Goal: Task Accomplishment & Management: Manage account settings

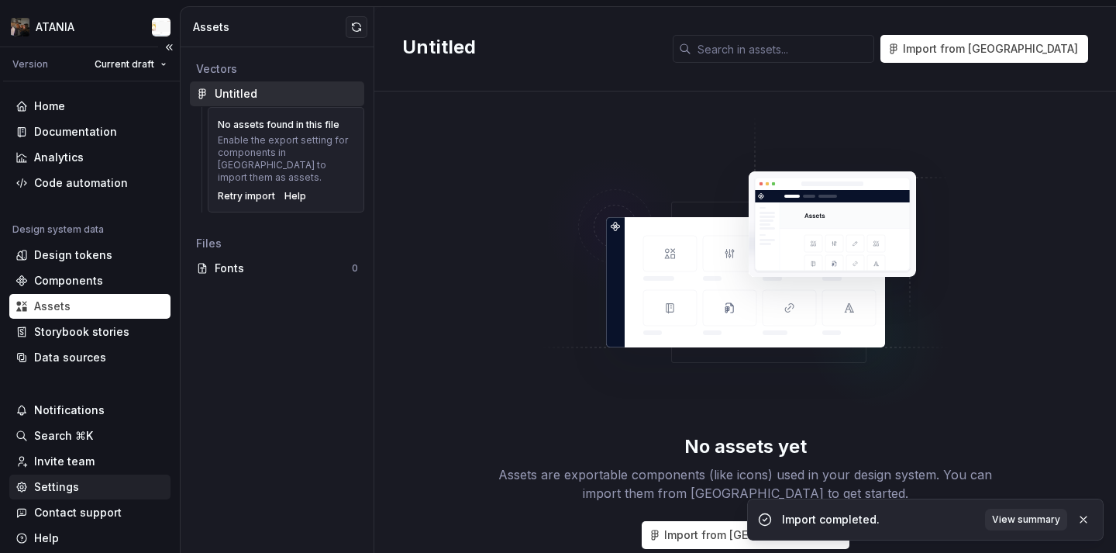
click at [71, 484] on div "Settings" at bounding box center [56, 487] width 45 height 16
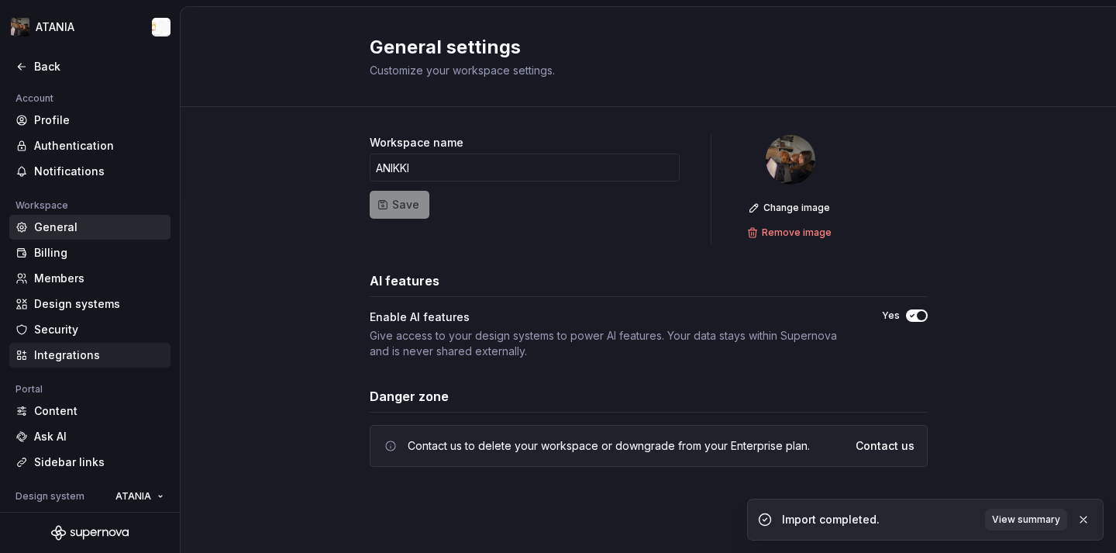
click at [88, 356] on div "Integrations" at bounding box center [99, 355] width 130 height 16
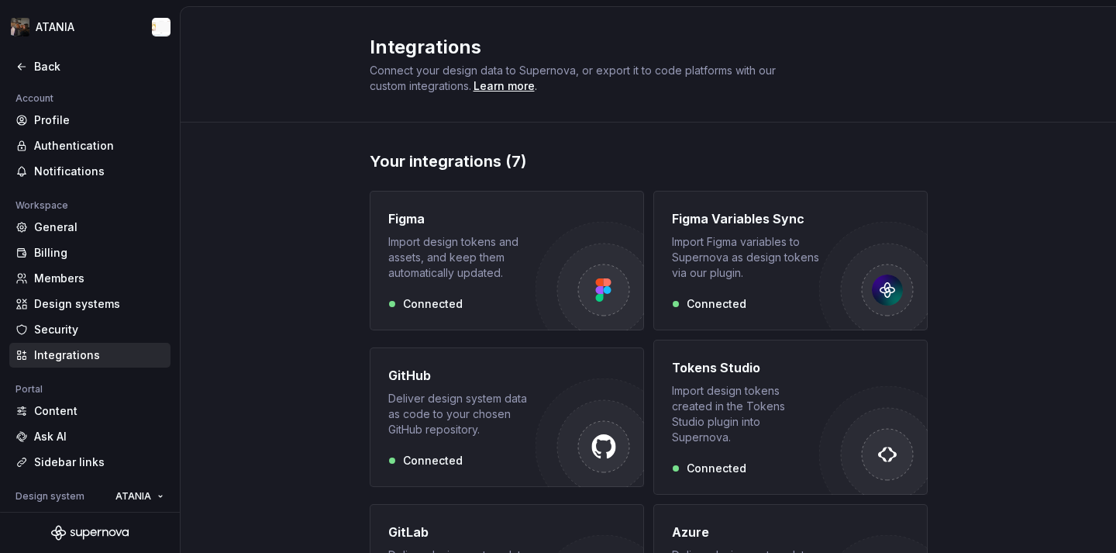
click at [447, 277] on div "Import design tokens and assets, and keep them automatically updated." at bounding box center [461, 257] width 147 height 47
click at [786, 280] on div "Import Figma variables to Supernova as design tokens via our plugin." at bounding box center [745, 257] width 147 height 47
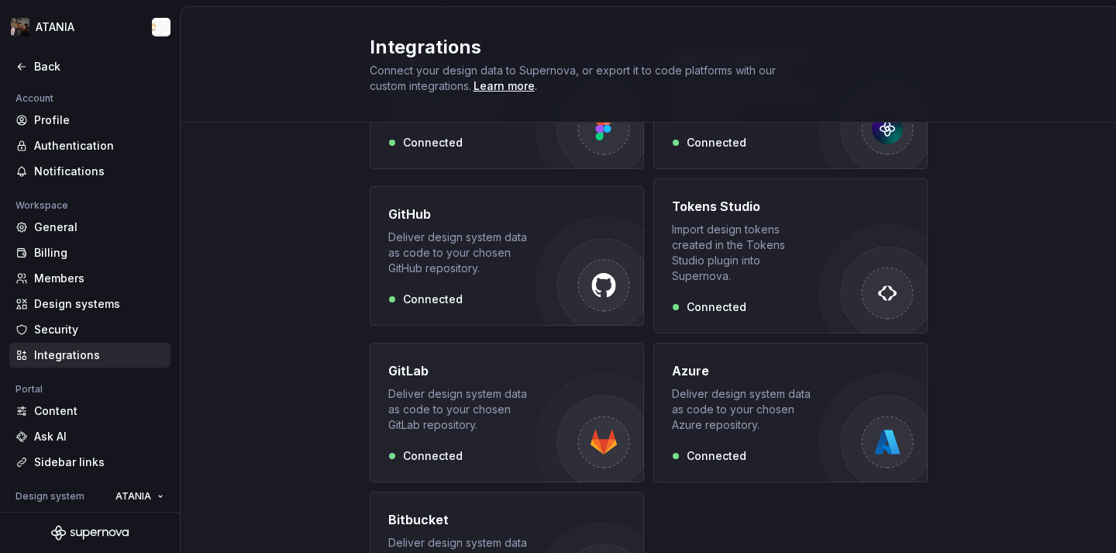
scroll to position [139, 0]
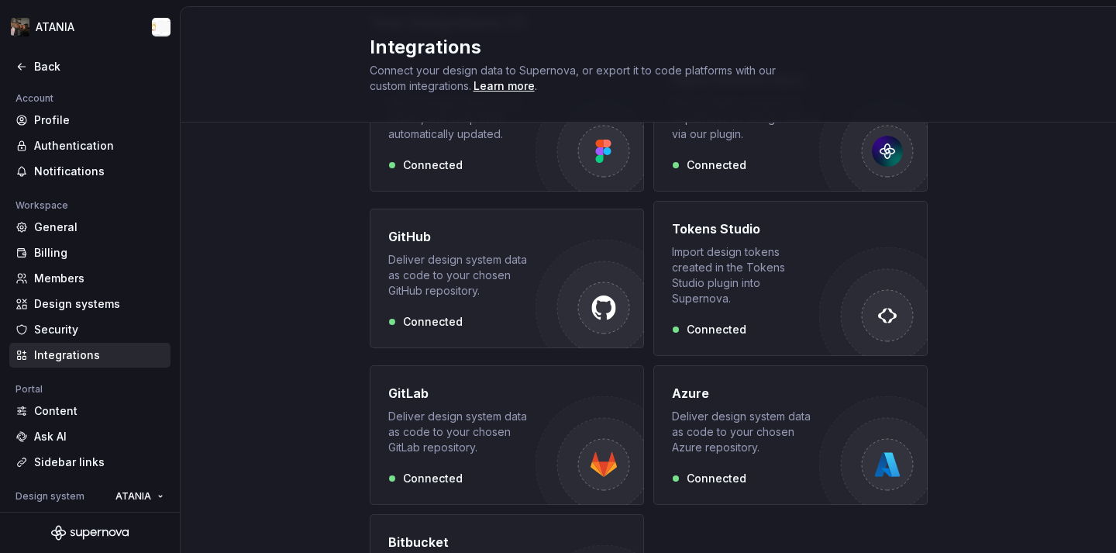
click at [488, 288] on div "Deliver design system data as code to your chosen GitHub repository." at bounding box center [461, 275] width 147 height 47
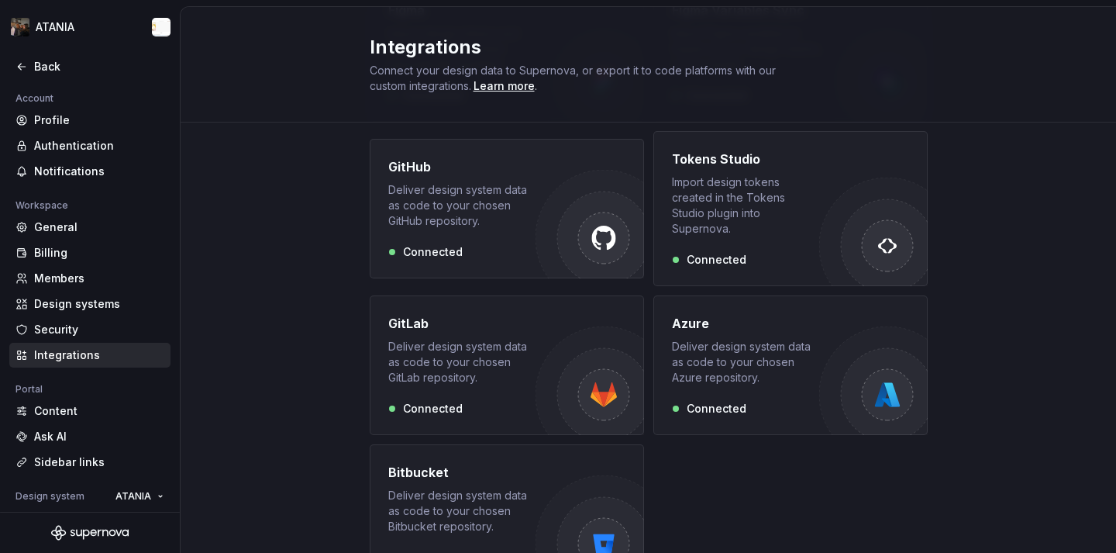
scroll to position [264, 0]
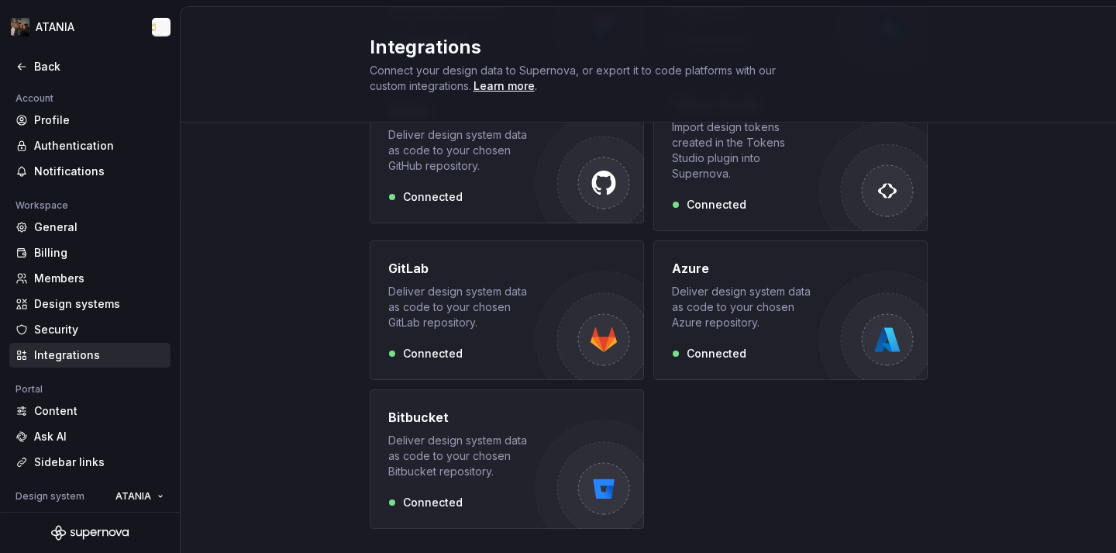
click at [466, 415] on div "Bitbucket Deliver design system data as code to your chosen Bitbucket repositor…" at bounding box center [461, 443] width 147 height 71
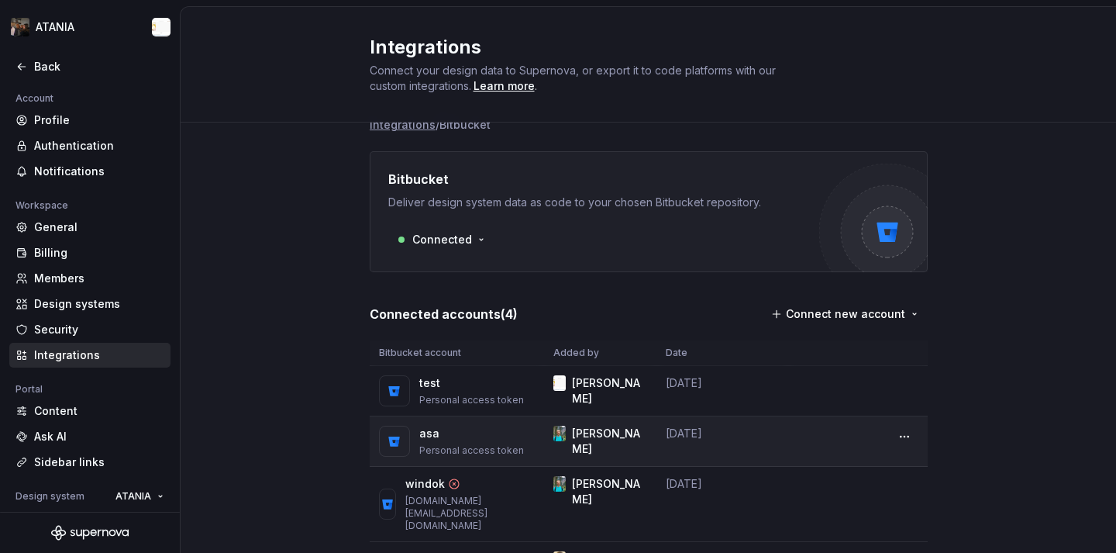
scroll to position [106, 0]
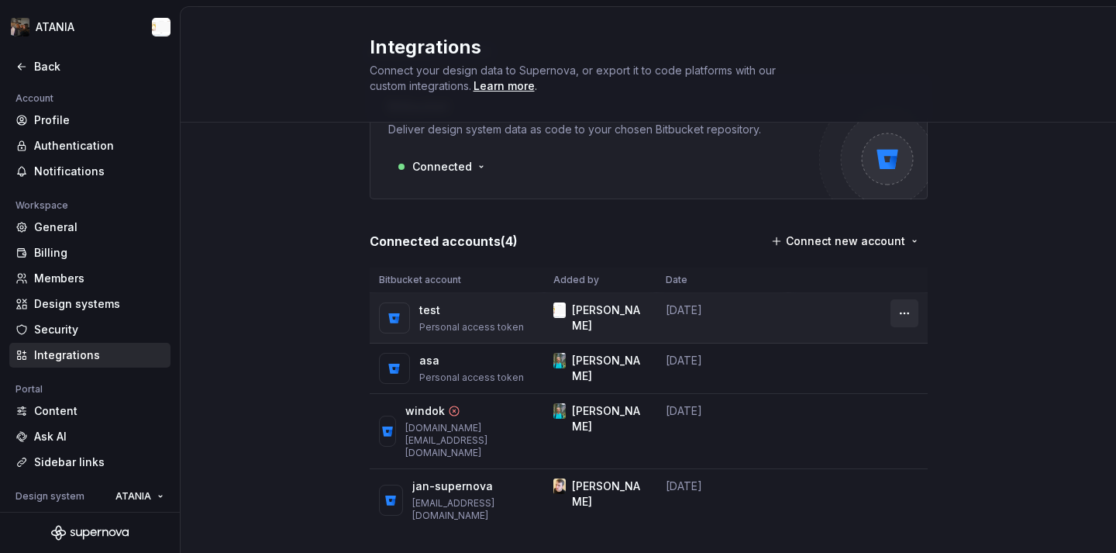
click at [902, 318] on html "ATANIA Back Account Profile Authentication Notifications Workspace General Bill…" at bounding box center [558, 276] width 1116 height 553
click at [911, 336] on div "Remove connection" at bounding box center [963, 346] width 139 height 25
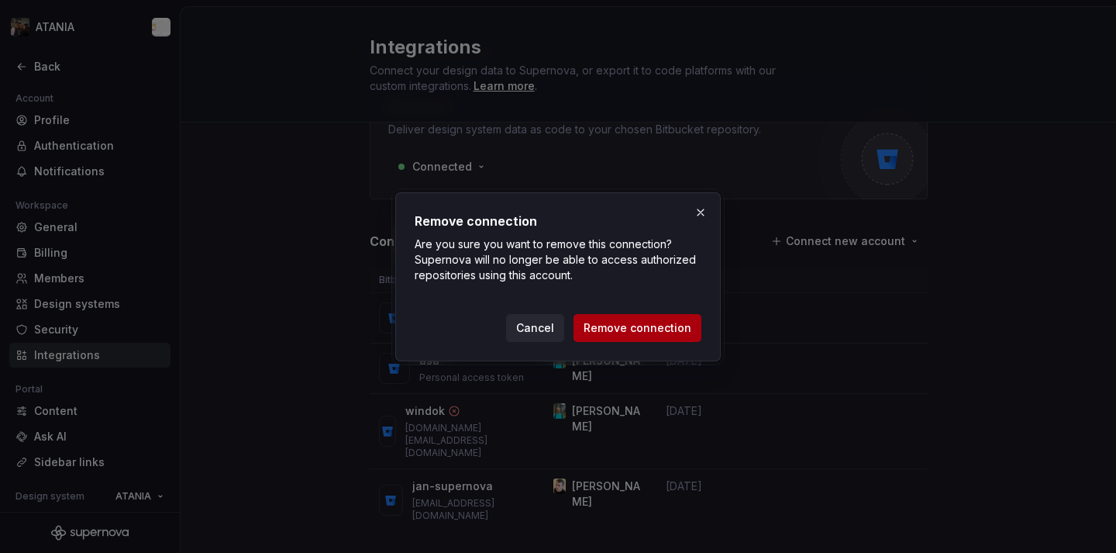
click at [678, 332] on span "Remove connection" at bounding box center [638, 328] width 108 height 16
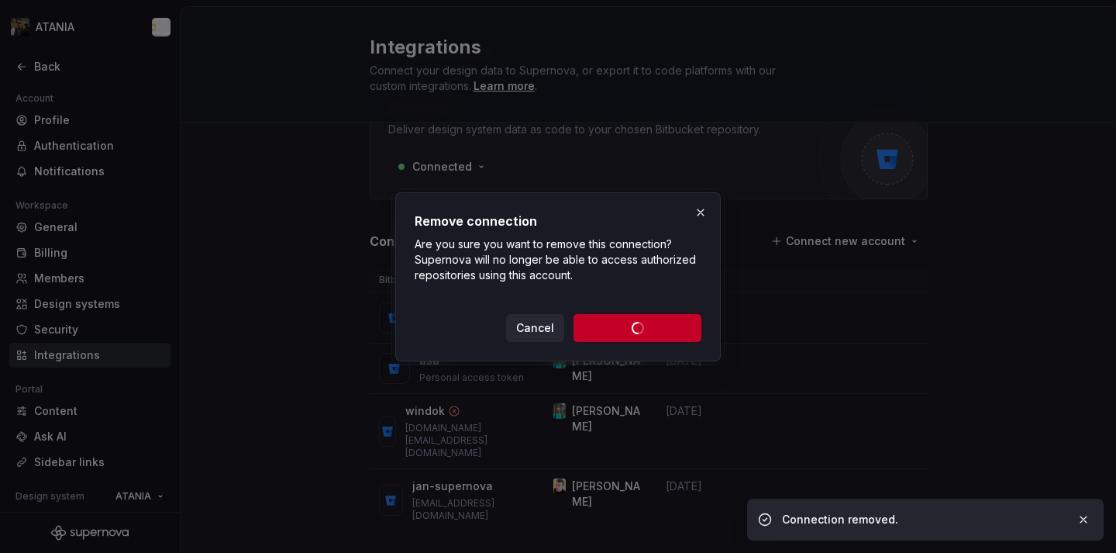
scroll to position [56, 0]
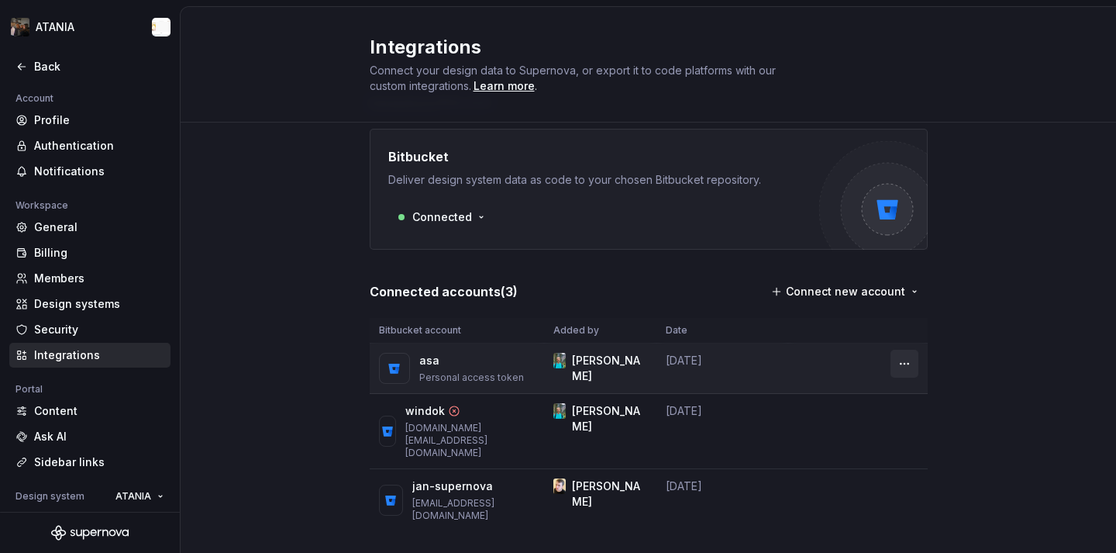
click at [902, 355] on html "ATANIA Back Account Profile Authentication Notifications Workspace General Bill…" at bounding box center [558, 276] width 1116 height 553
click at [908, 397] on icon at bounding box center [906, 396] width 9 height 9
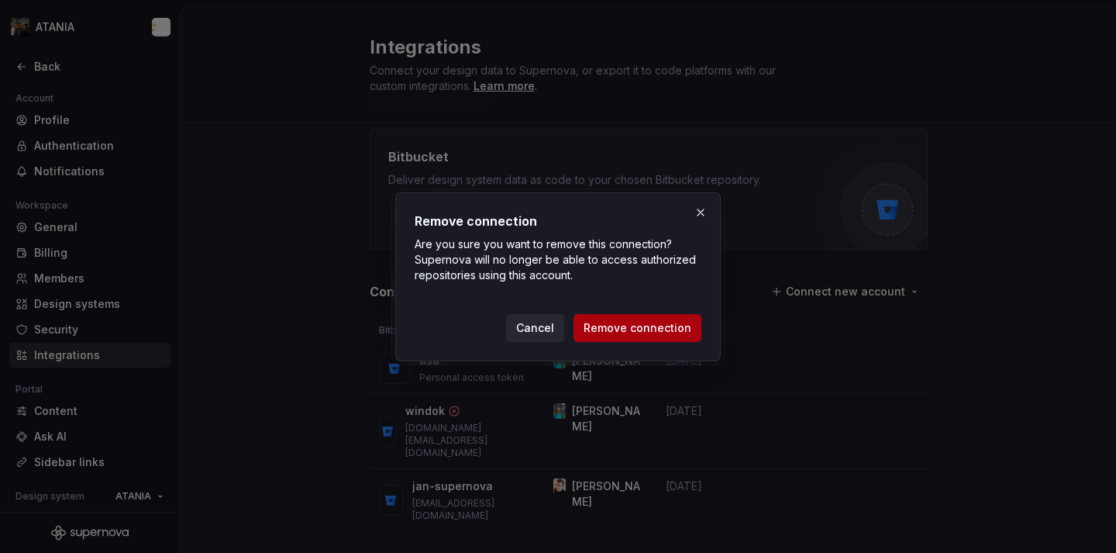
click at [700, 336] on button "Remove connection" at bounding box center [638, 328] width 128 height 28
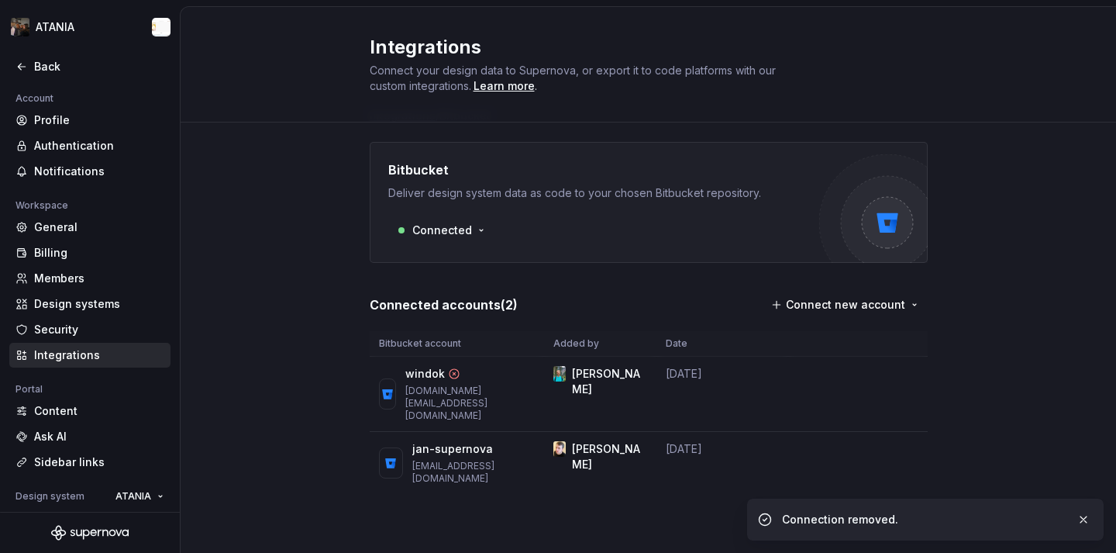
scroll to position [5, 0]
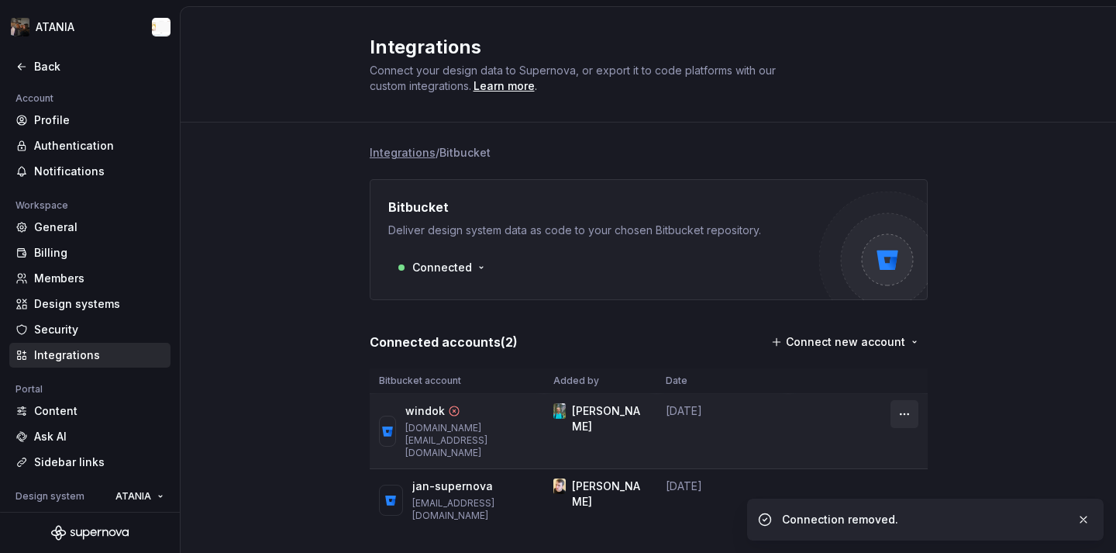
click at [903, 415] on html "ATANIA Back Account Profile Authentication Notifications Workspace General Bill…" at bounding box center [558, 276] width 1116 height 553
click at [922, 460] on div "Remove connection" at bounding box center [964, 447] width 146 height 33
click at [918, 444] on div "Remove connection" at bounding box center [963, 447] width 139 height 25
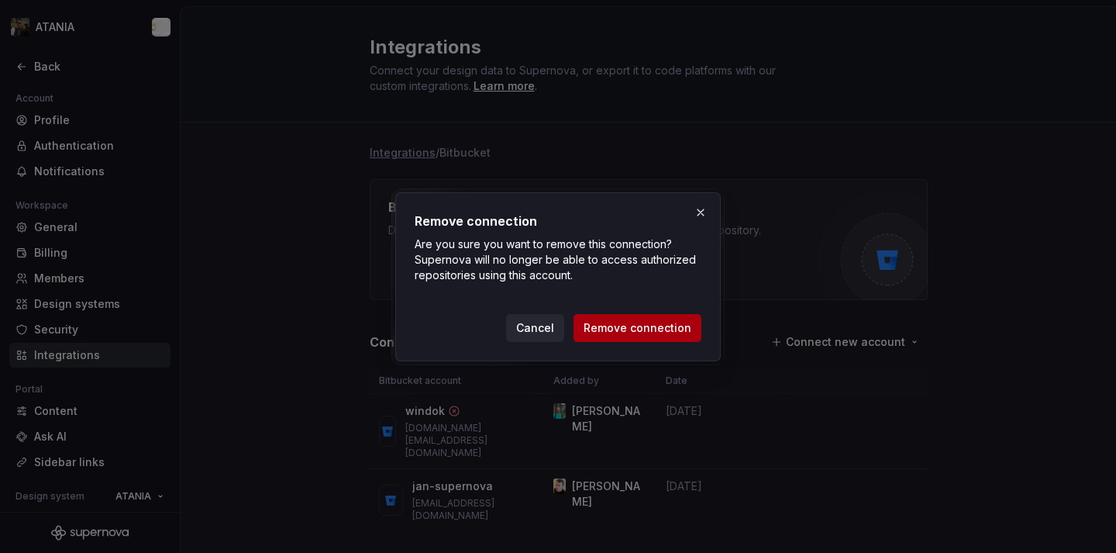
click at [685, 326] on span "Remove connection" at bounding box center [638, 328] width 108 height 16
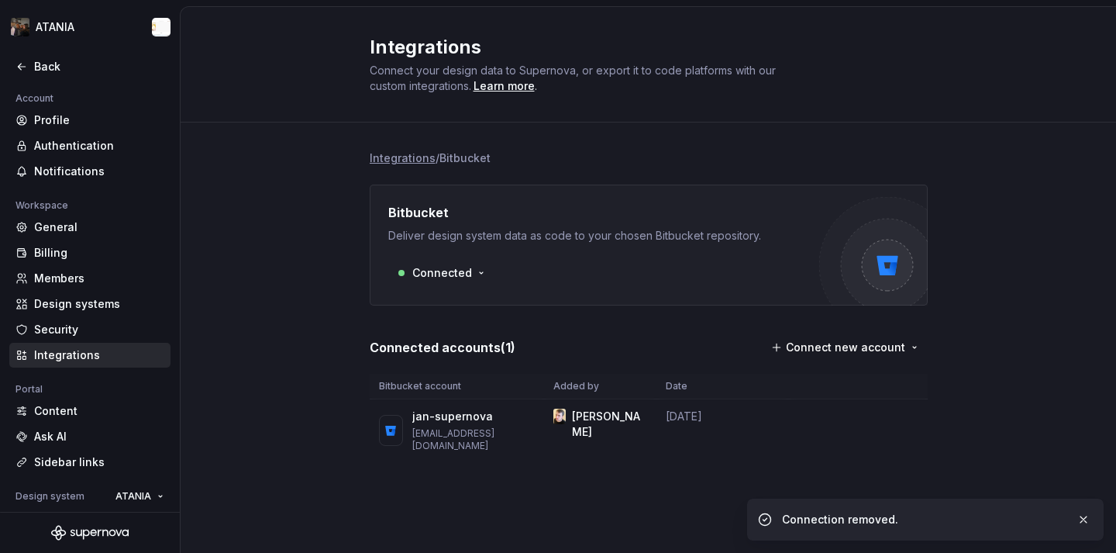
scroll to position [0, 0]
click at [918, 422] on td at bounding box center [858, 430] width 140 height 63
click at [908, 420] on html "ATANIA Back Account Profile Authentication Notifications Workspace General Bill…" at bounding box center [558, 276] width 1116 height 553
click at [911, 457] on icon at bounding box center [907, 452] width 12 height 12
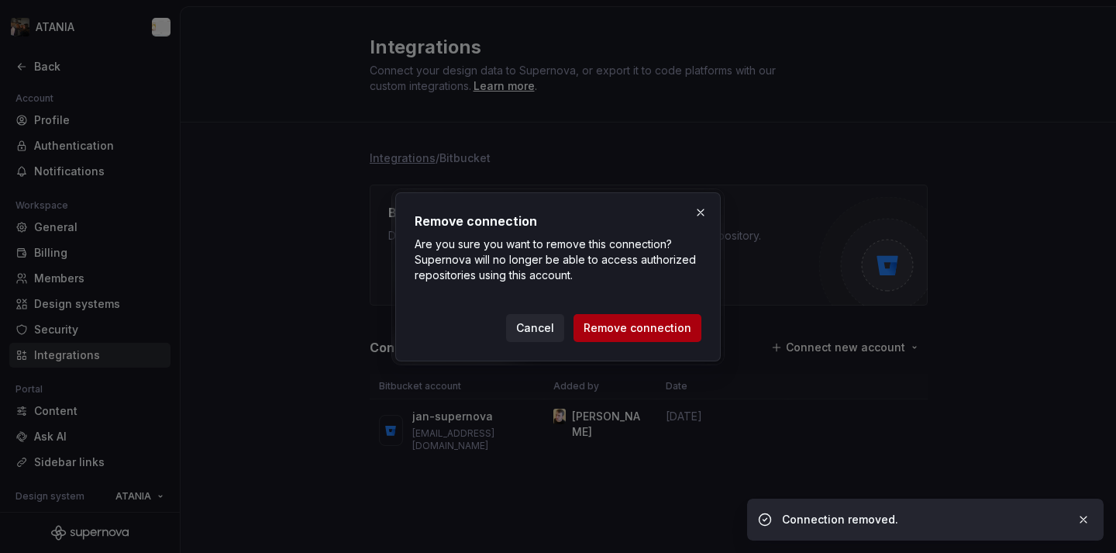
click at [645, 322] on span "Remove connection" at bounding box center [638, 328] width 108 height 16
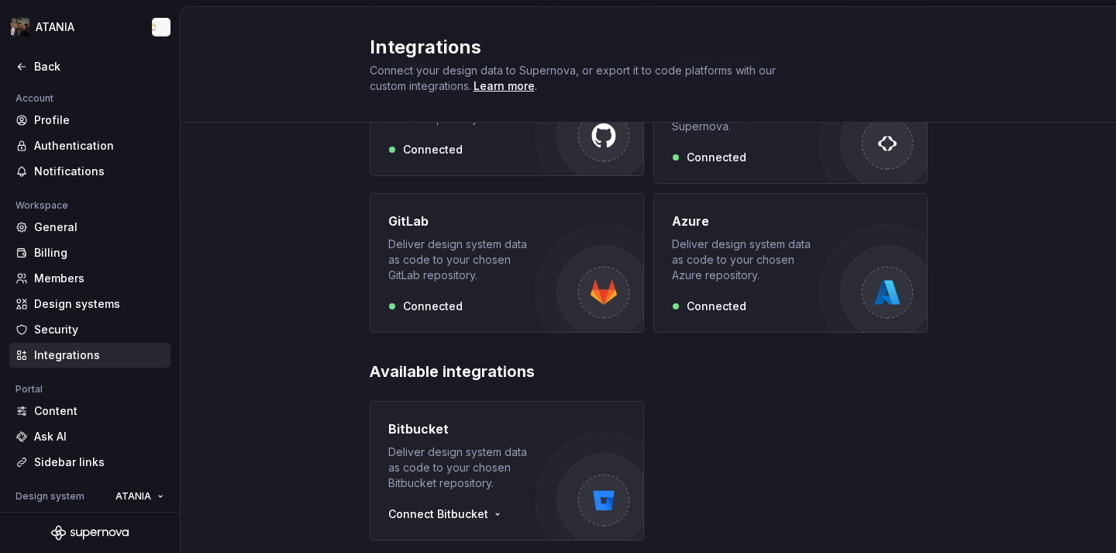
scroll to position [342, 0]
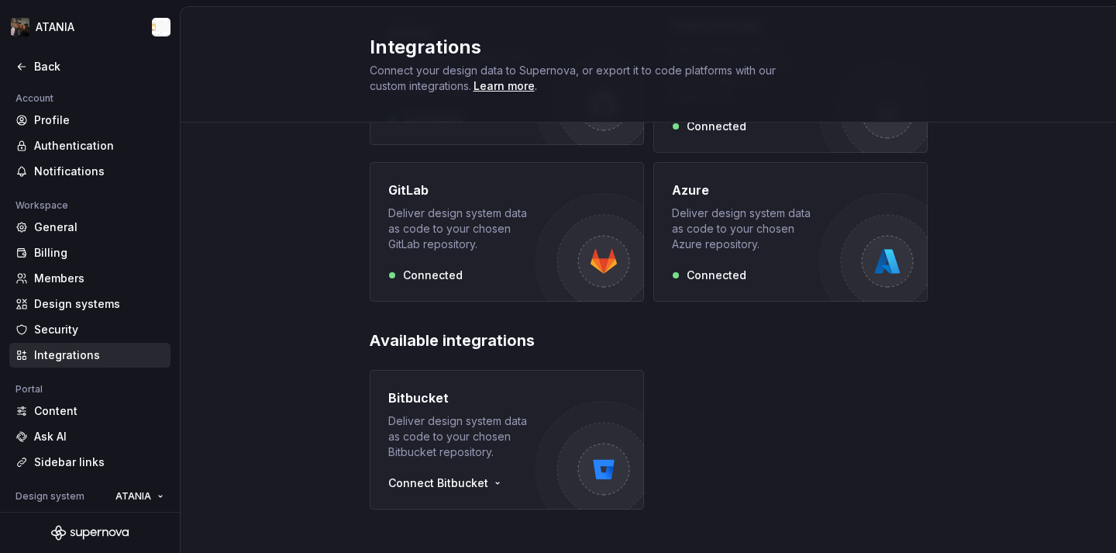
click at [406, 339] on div "Available integrations" at bounding box center [649, 344] width 558 height 31
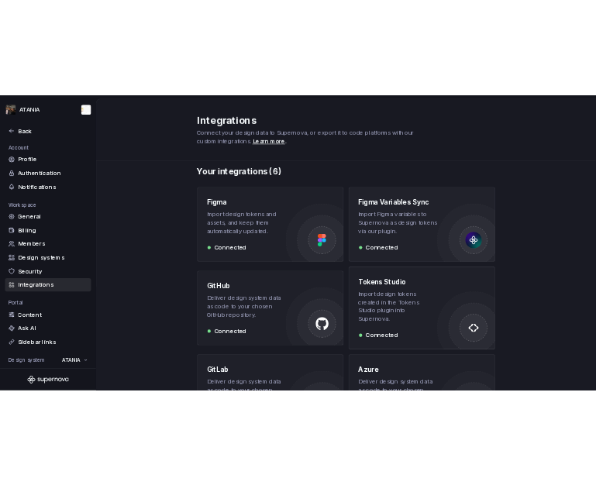
scroll to position [53, 0]
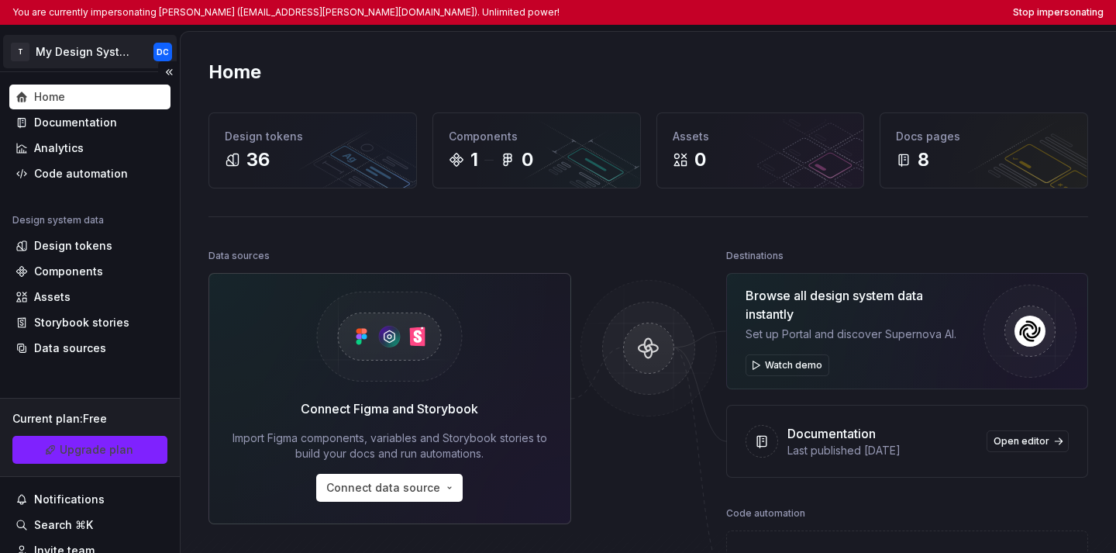
click at [101, 57] on html "You are currently impersonating [PERSON_NAME] ([EMAIL_ADDRESS][PERSON_NAME][DOM…" at bounding box center [558, 276] width 1116 height 553
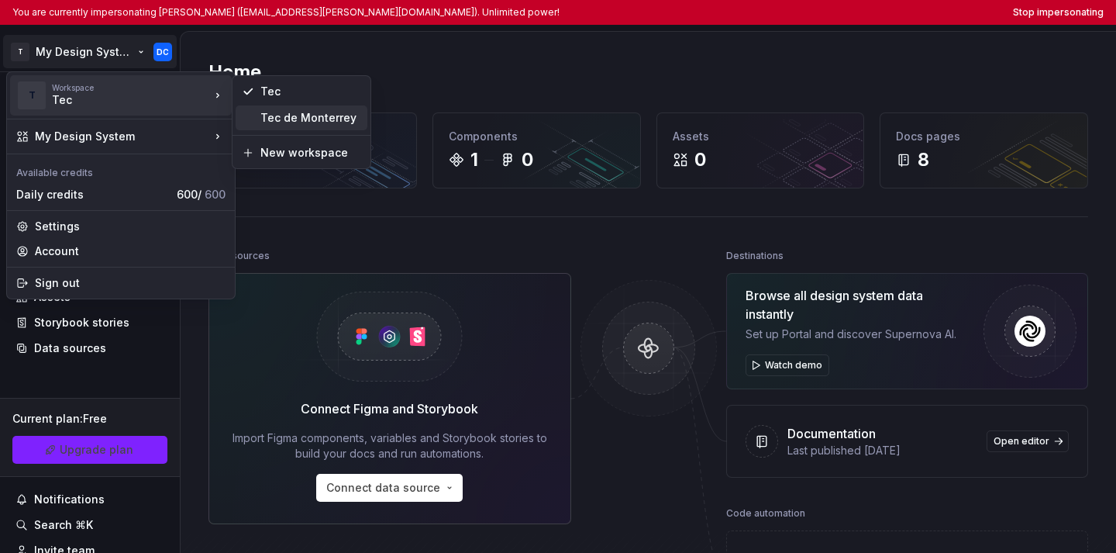
click at [267, 119] on div "Tec de Monterrey" at bounding box center [310, 118] width 101 height 16
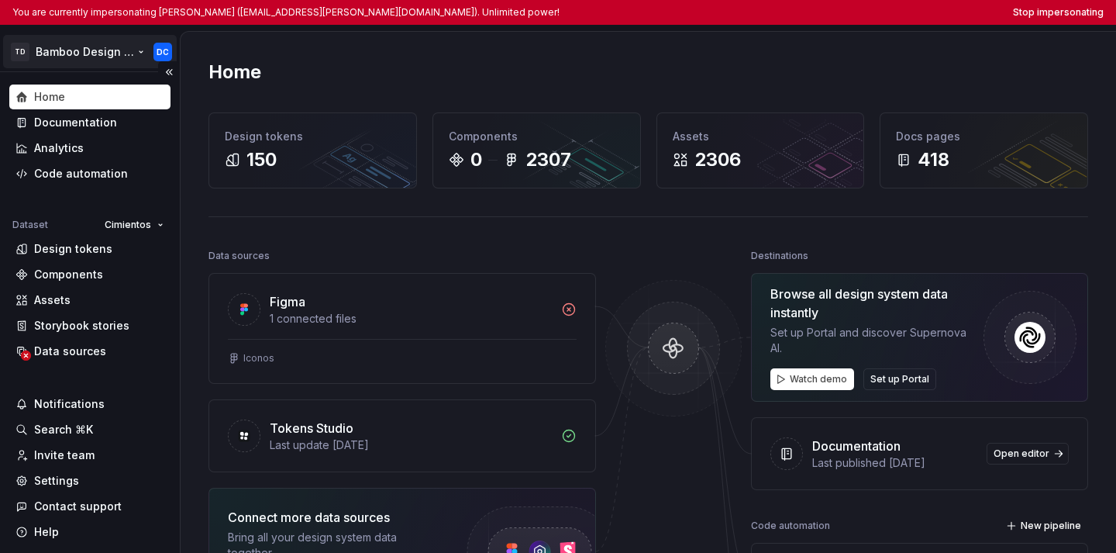
click at [70, 57] on html "You are currently impersonating [PERSON_NAME] ([EMAIL_ADDRESS][PERSON_NAME][DOM…" at bounding box center [558, 276] width 1116 height 553
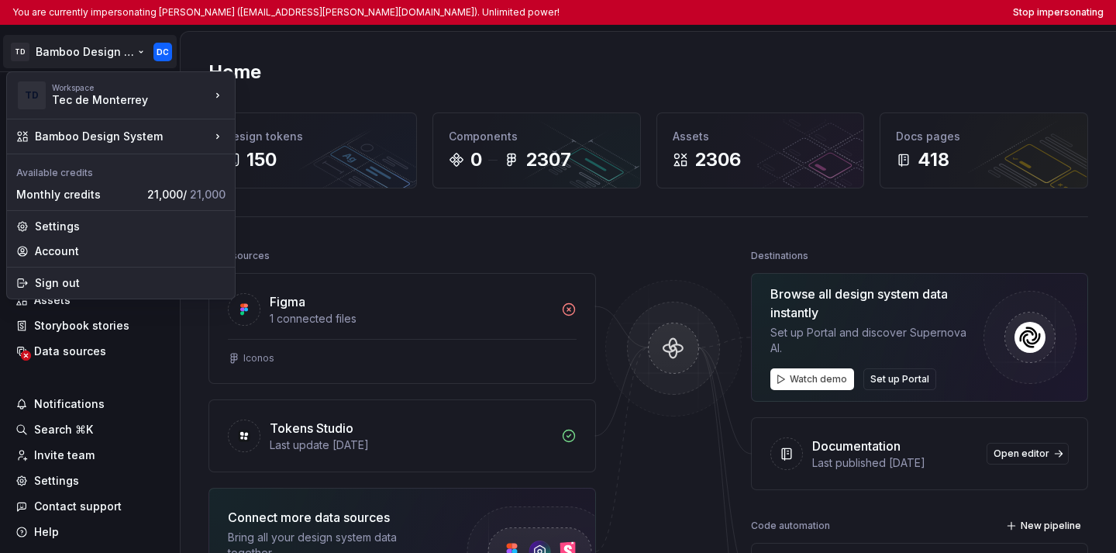
click at [353, 95] on html "You are currently impersonating [PERSON_NAME] ([EMAIL_ADDRESS][PERSON_NAME][DOM…" at bounding box center [558, 276] width 1116 height 553
click at [116, 58] on html "You are currently impersonating [PERSON_NAME] ([EMAIL_ADDRESS][PERSON_NAME][DOM…" at bounding box center [558, 276] width 1116 height 553
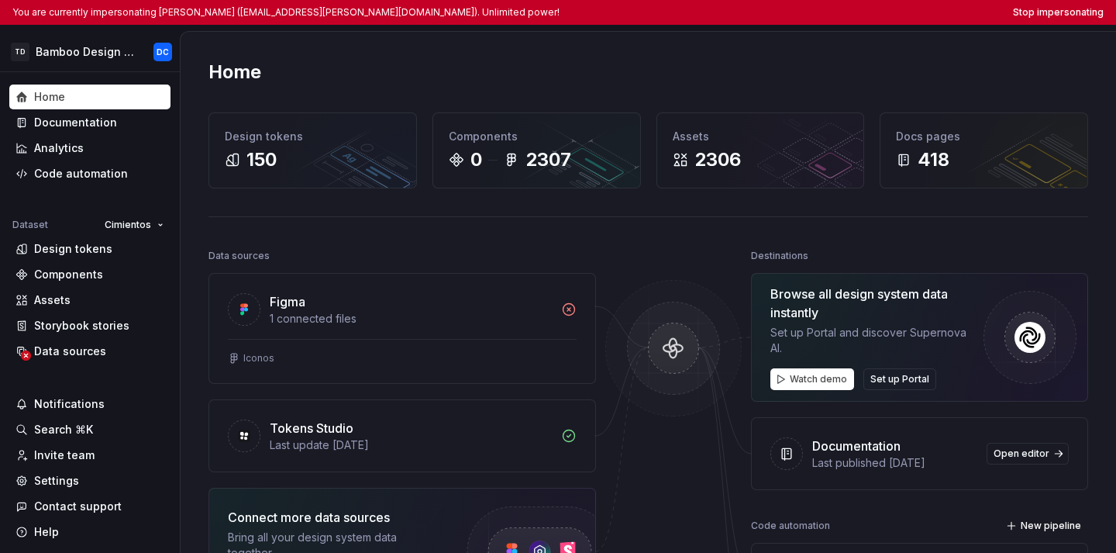
click at [293, 71] on html "You are currently impersonating [PERSON_NAME] ([EMAIL_ADDRESS][PERSON_NAME][DOM…" at bounding box center [558, 276] width 1116 height 553
click at [93, 324] on div "Storybook stories" at bounding box center [81, 326] width 95 height 16
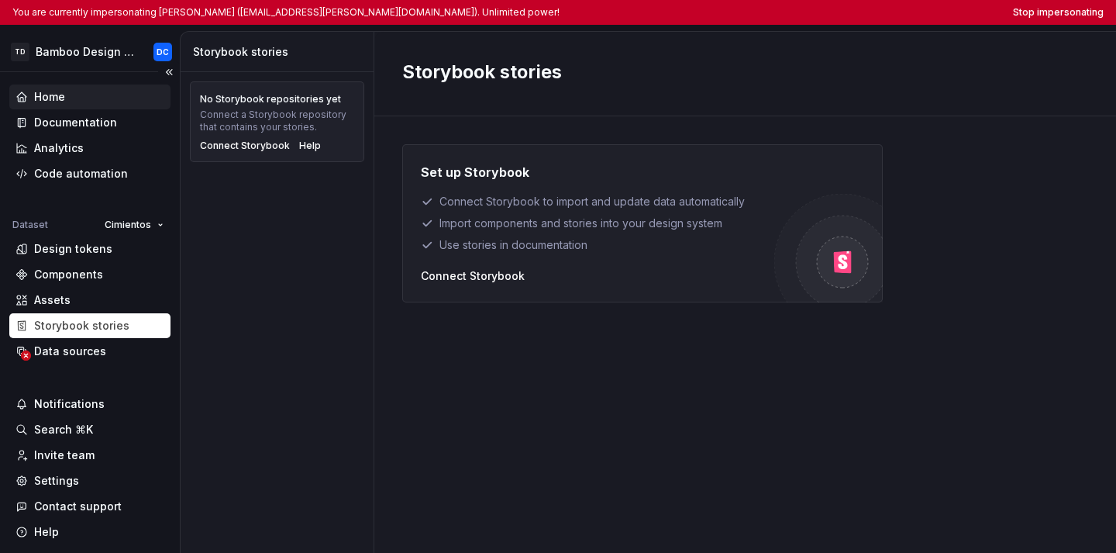
click at [82, 100] on div "Home" at bounding box center [90, 97] width 149 height 16
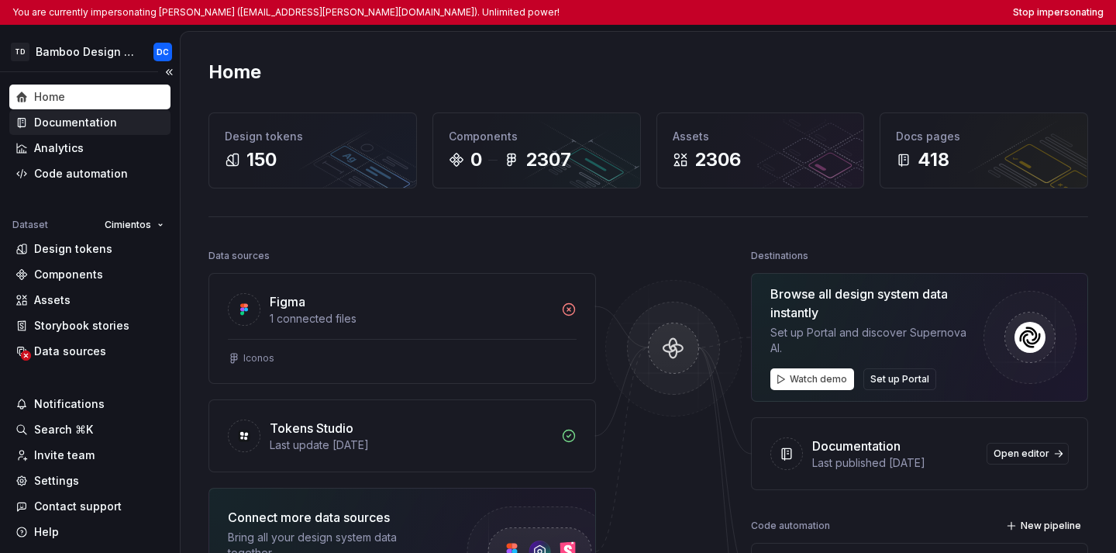
click at [87, 122] on div "Documentation" at bounding box center [75, 123] width 83 height 16
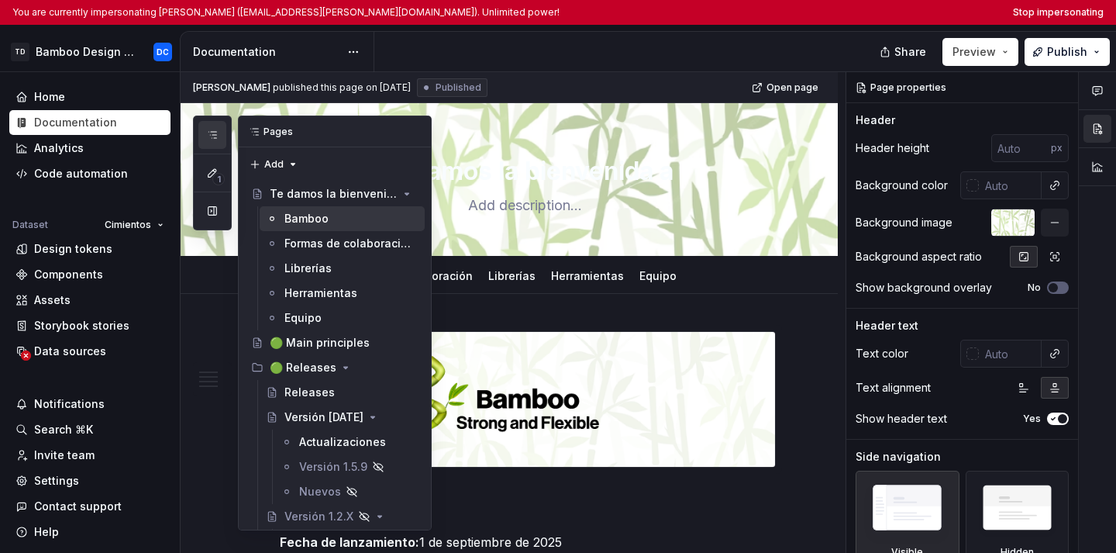
click at [215, 135] on icon "button" at bounding box center [212, 135] width 12 height 12
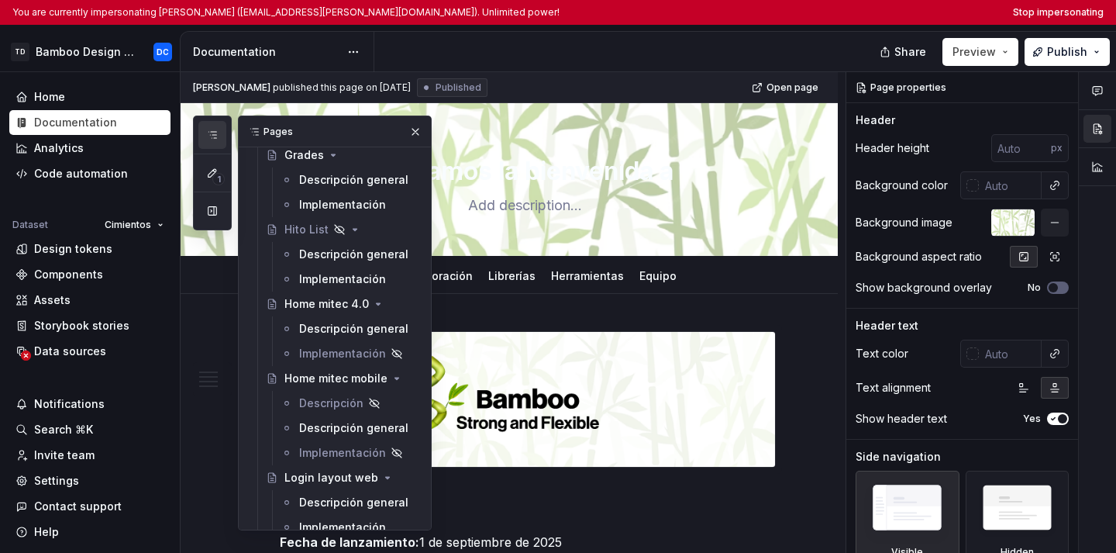
scroll to position [11081, 0]
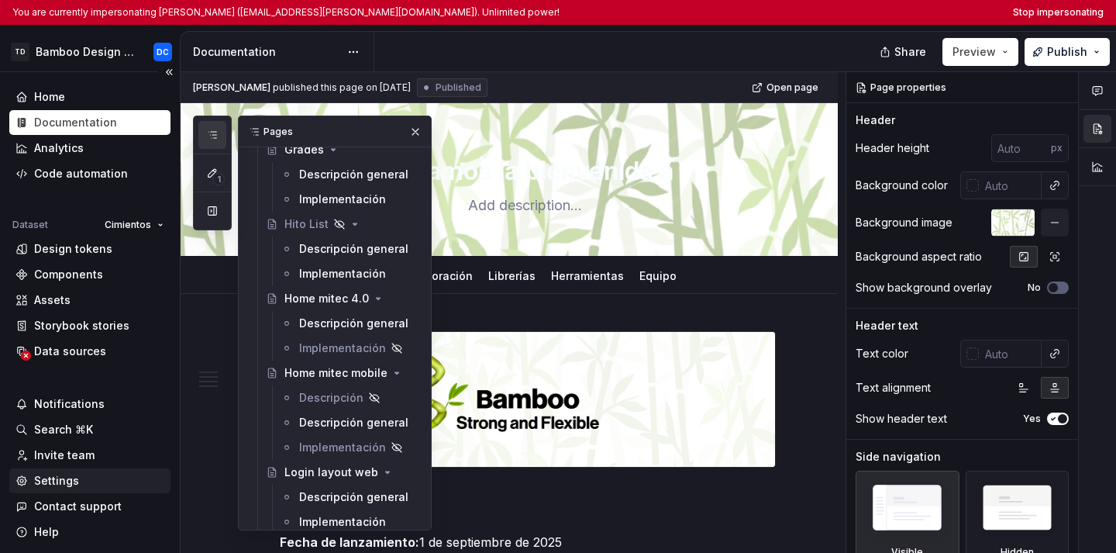
click at [71, 478] on div "Settings" at bounding box center [56, 481] width 45 height 16
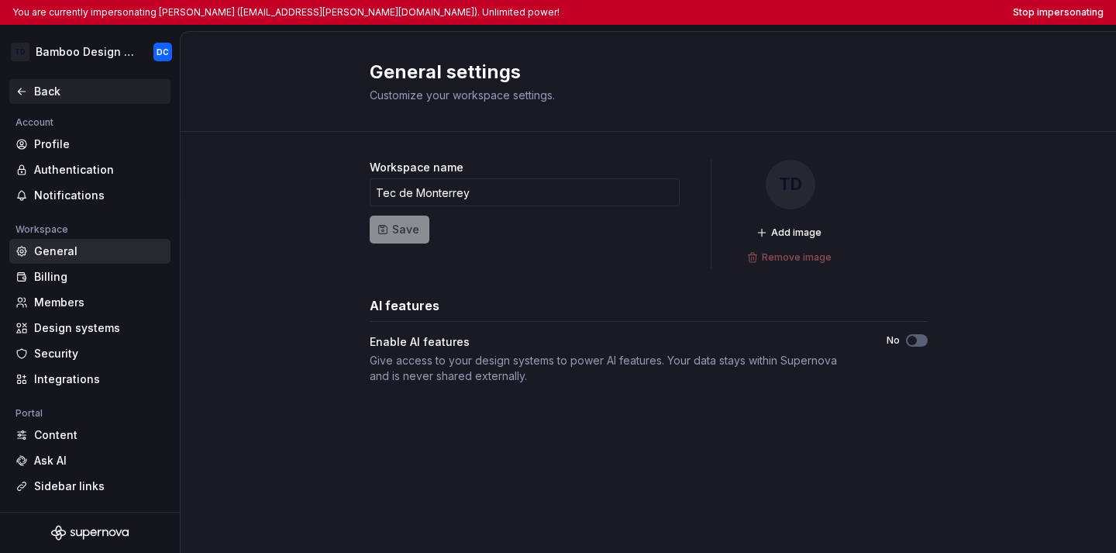
click at [33, 82] on div "Back" at bounding box center [89, 91] width 161 height 25
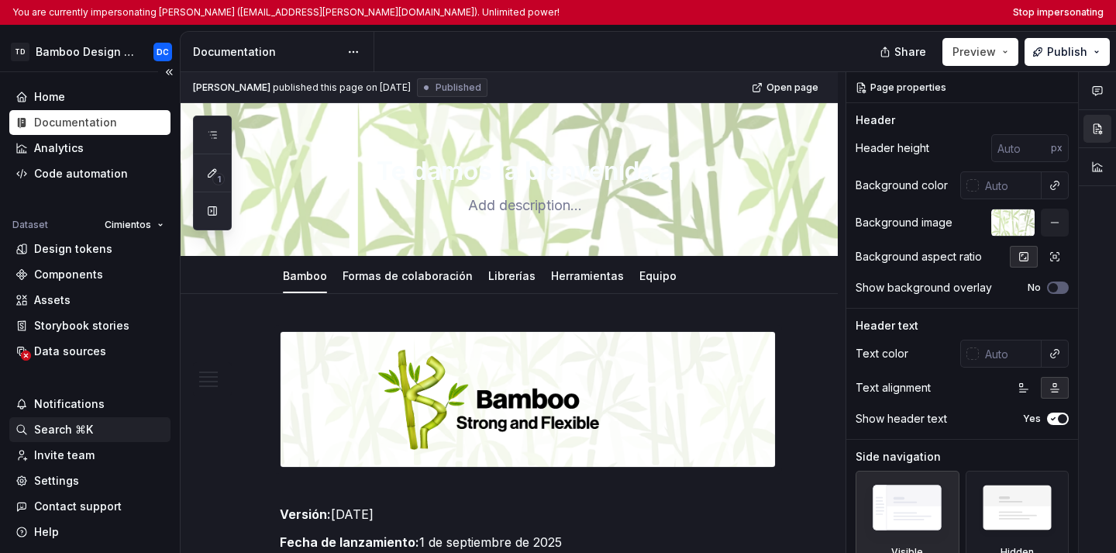
click at [54, 422] on div "Search ⌘K" at bounding box center [63, 430] width 59 height 16
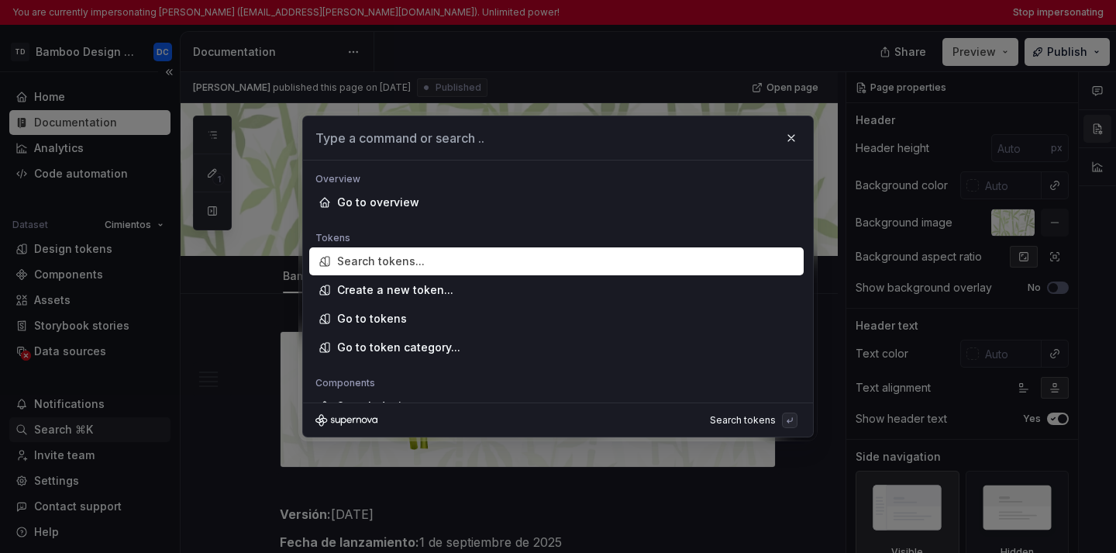
type textarea "*"
type input "c"
type textarea "*"
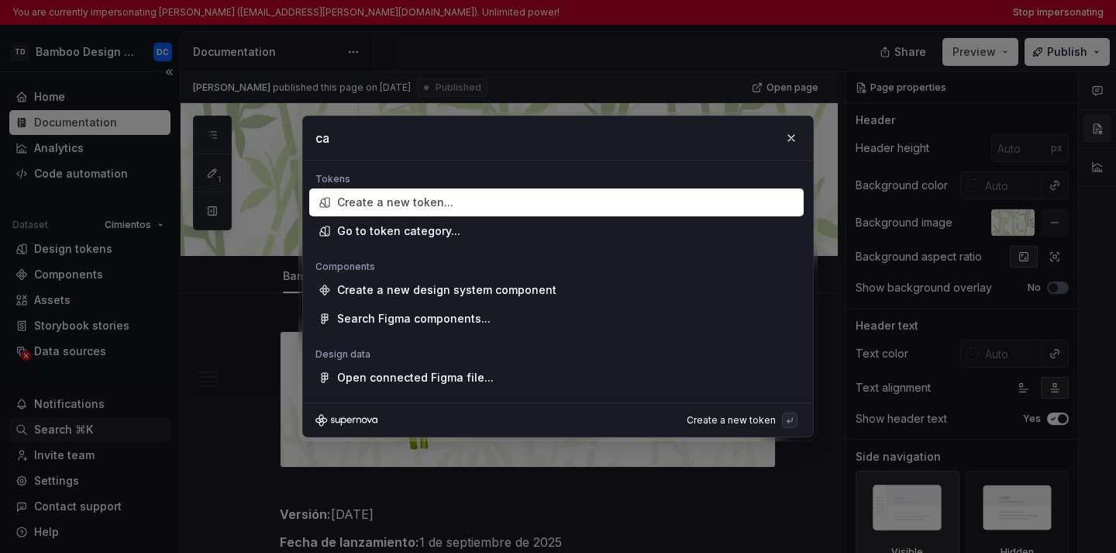
type input "cal"
type textarea "*"
type input "c"
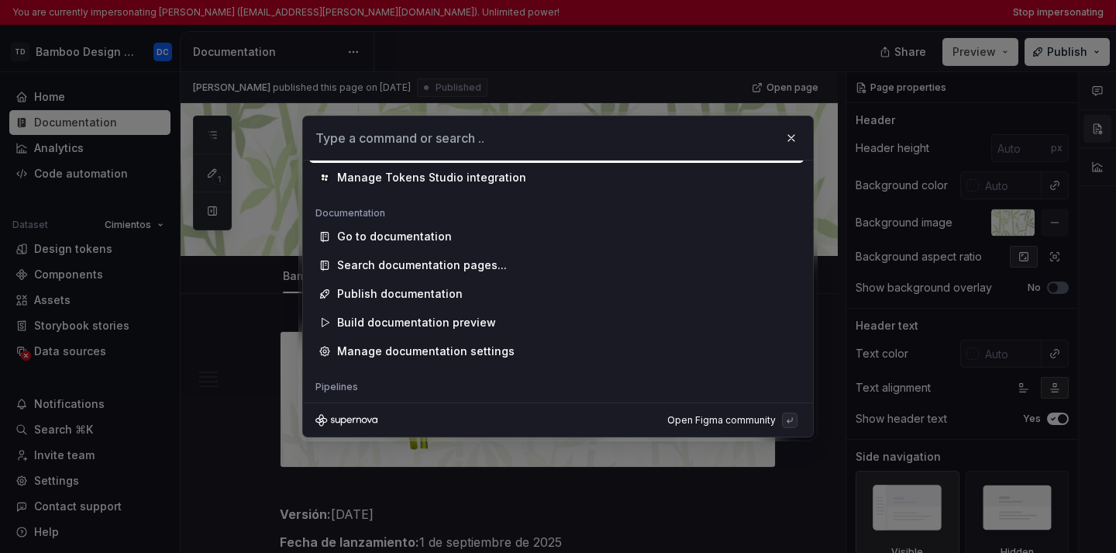
scroll to position [665, 0]
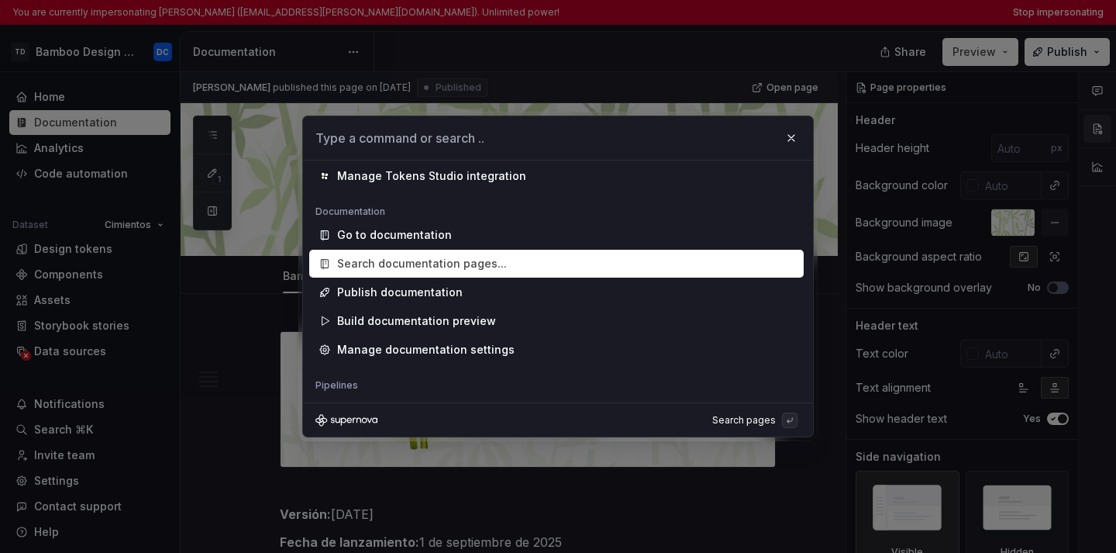
click at [415, 260] on div "Search documentation pages..." at bounding box center [422, 264] width 170 height 16
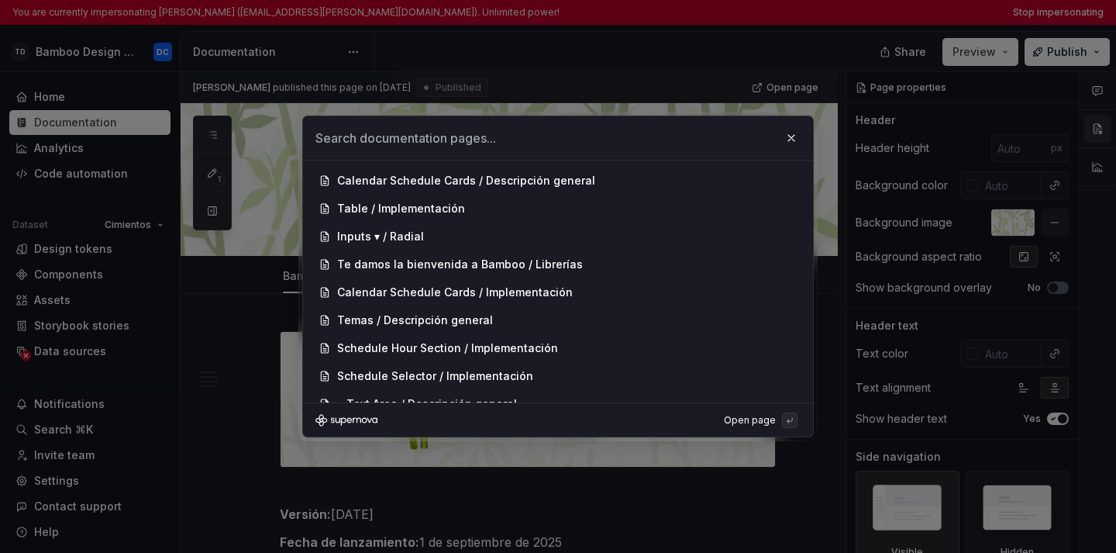
click at [377, 140] on input "text" at bounding box center [558, 137] width 510 height 43
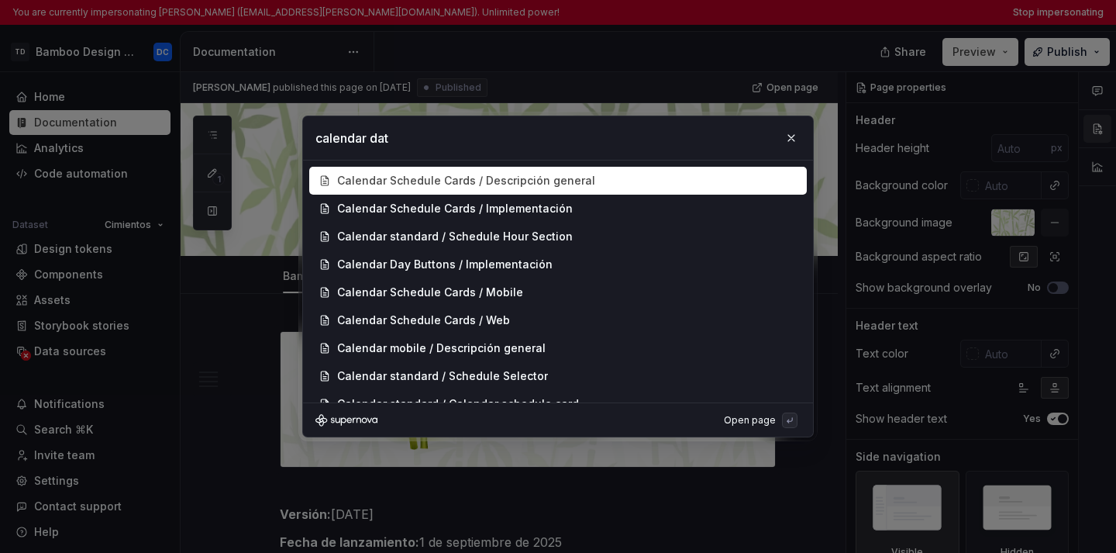
type input "calendar date"
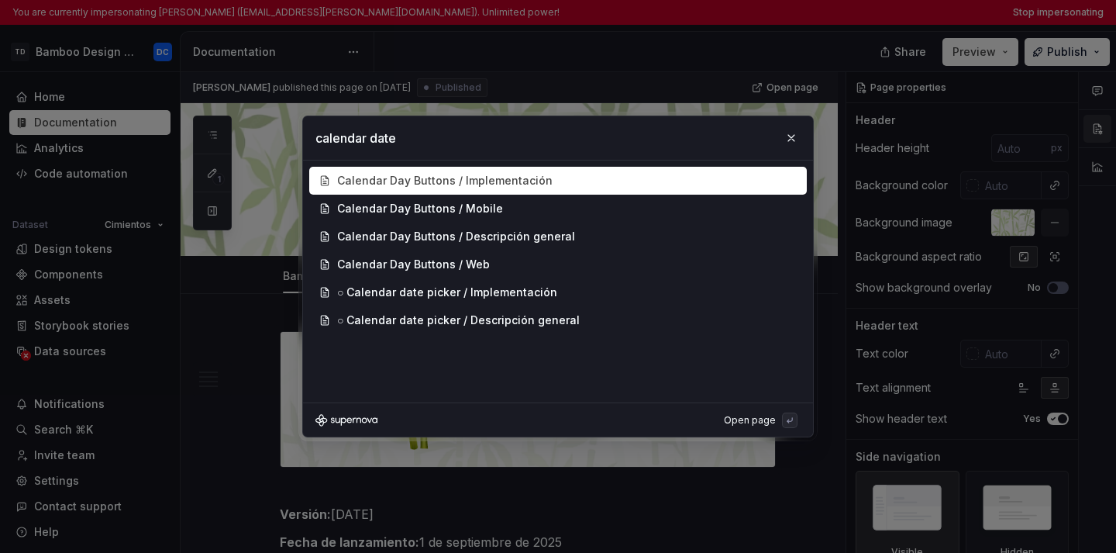
click at [376, 139] on input "calendar date" at bounding box center [558, 137] width 510 height 43
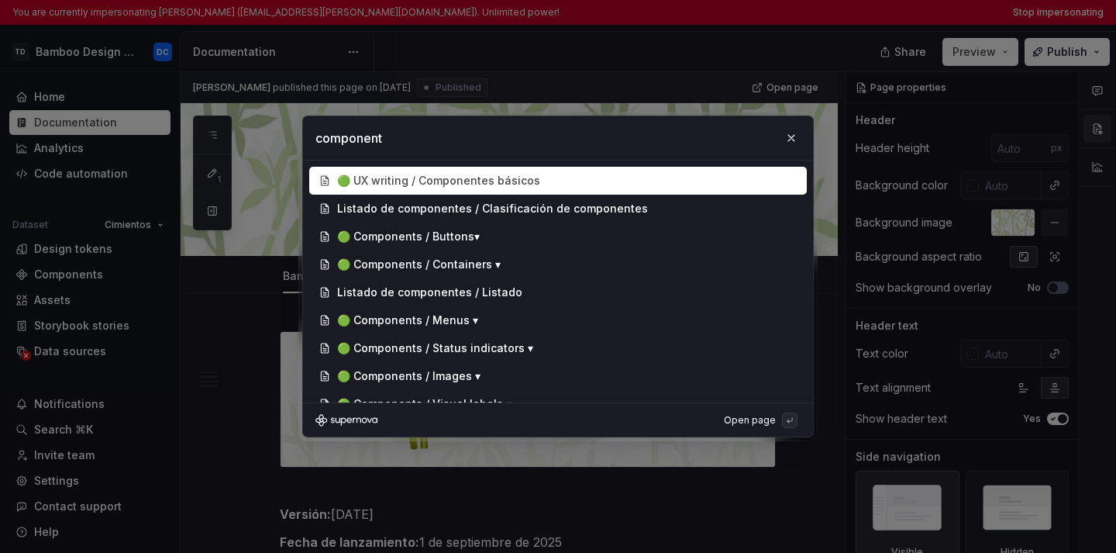
type input "components"
type textarea "*"
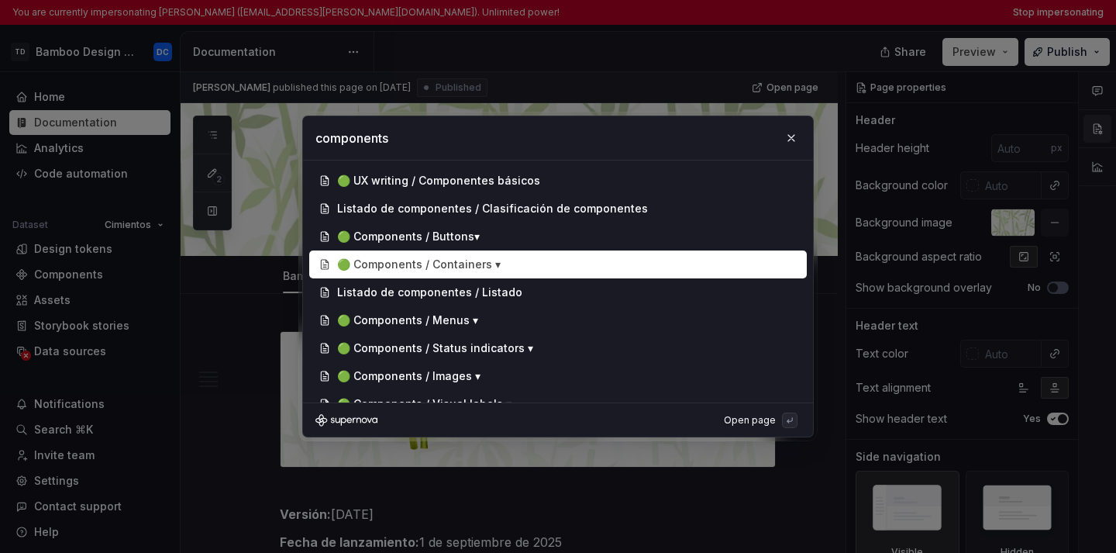
type input "components"
type textarea "*"
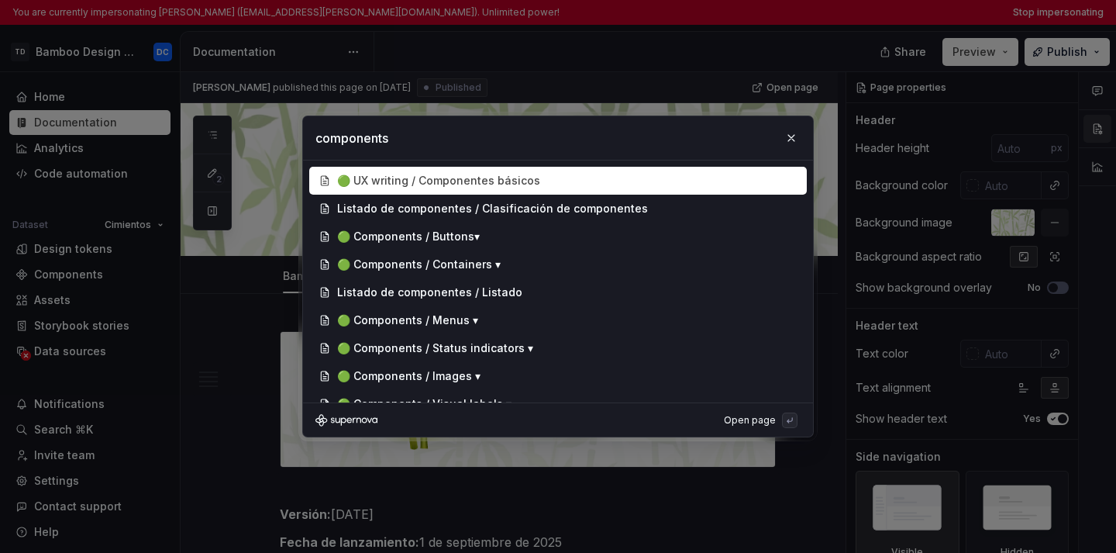
click at [470, 134] on input "components" at bounding box center [558, 137] width 510 height 43
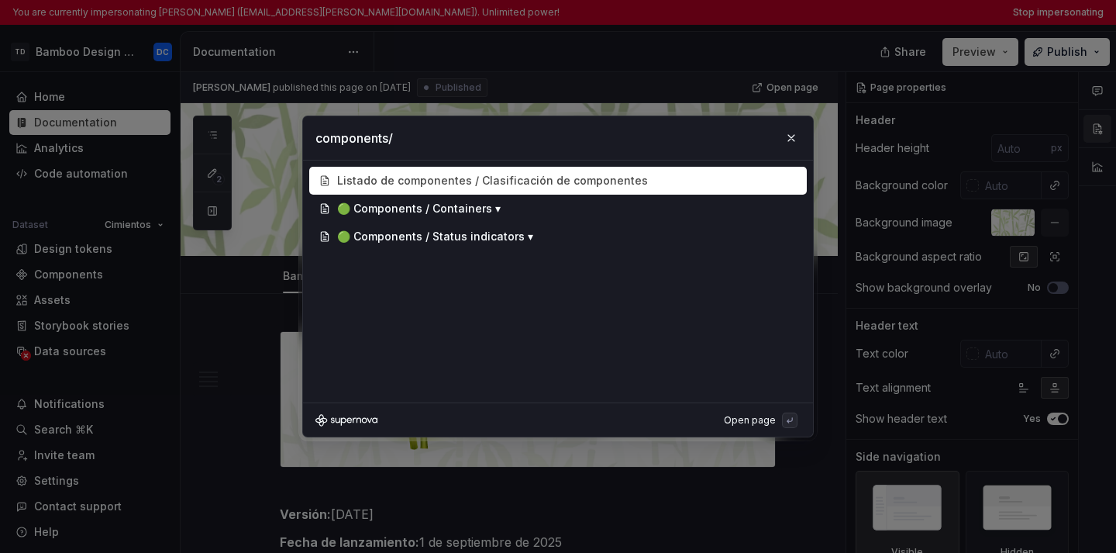
type input "components"
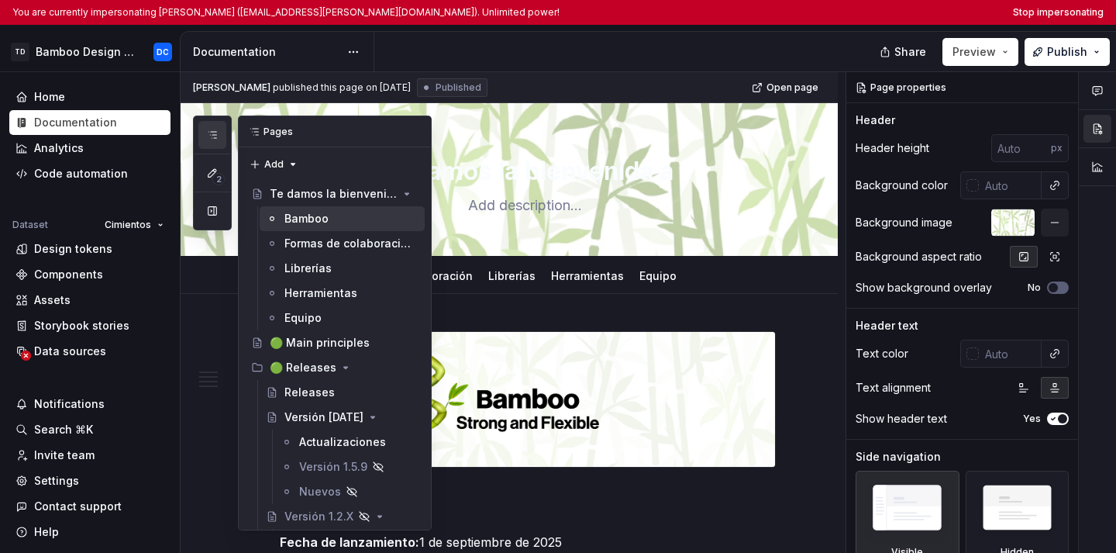
click at [208, 120] on div "2" at bounding box center [212, 172] width 39 height 115
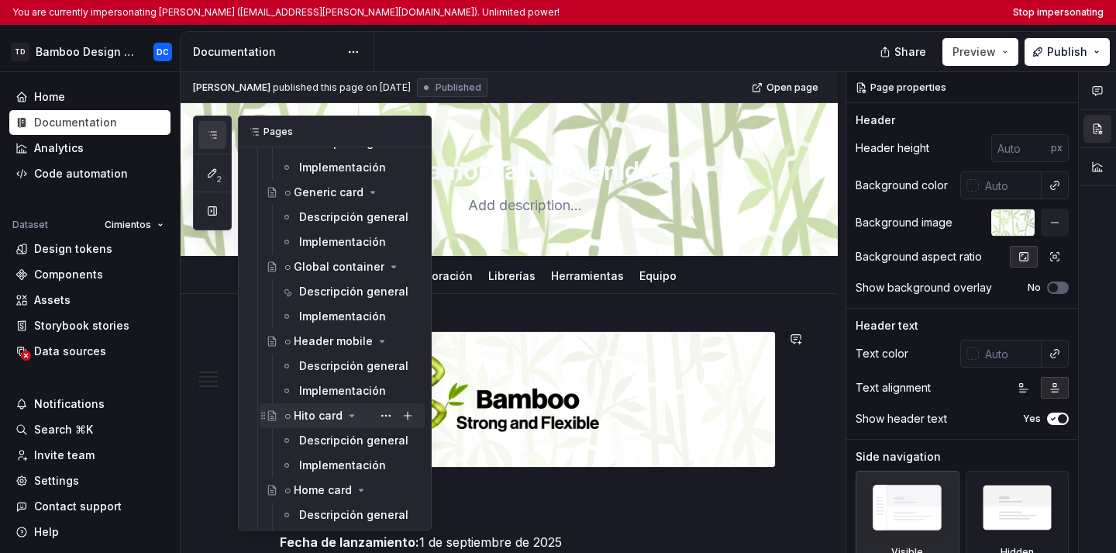
scroll to position [3879, 0]
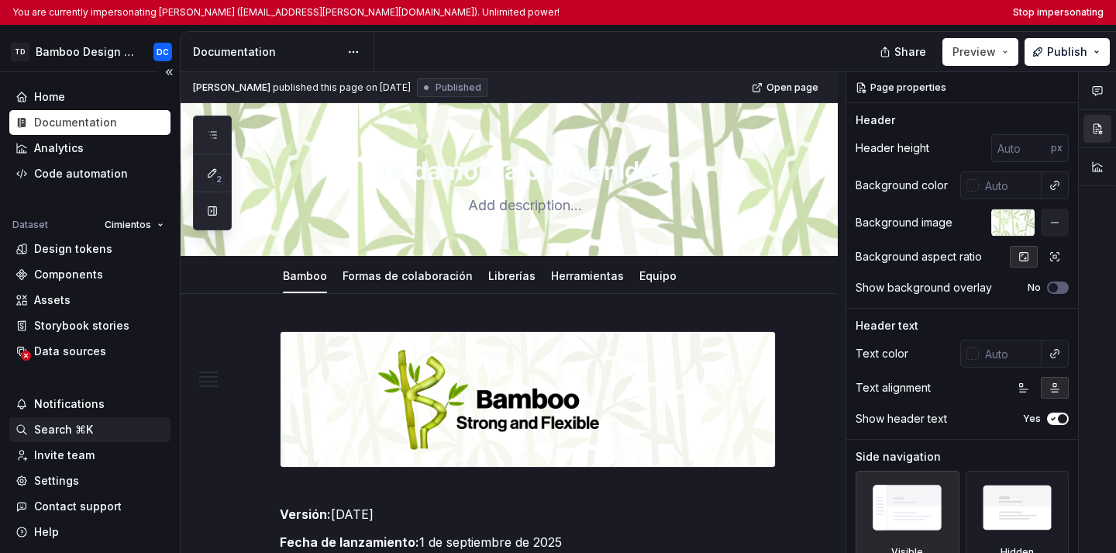
click at [68, 432] on div "Search ⌘K" at bounding box center [63, 430] width 59 height 16
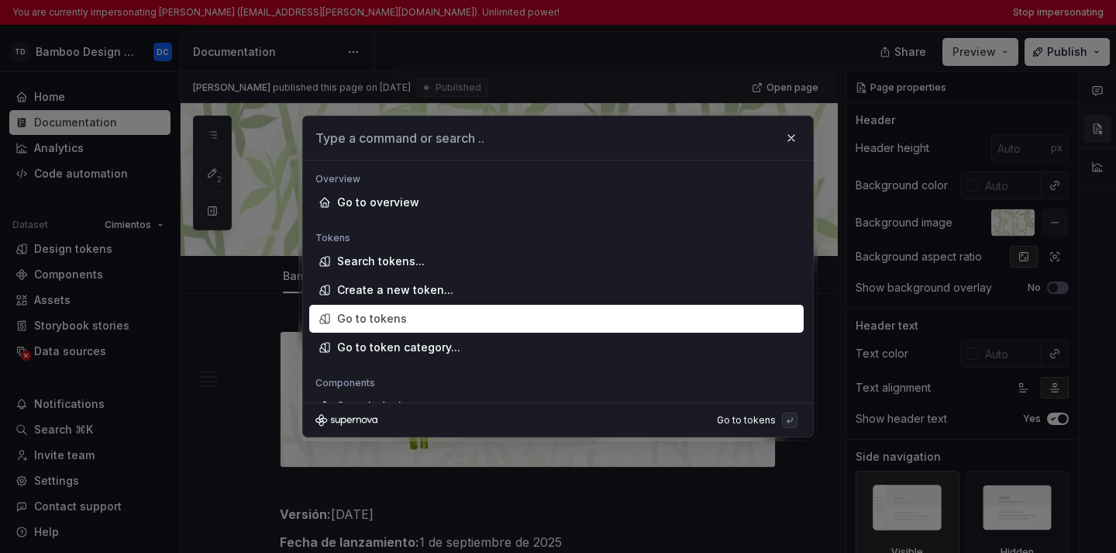
type textarea "*"
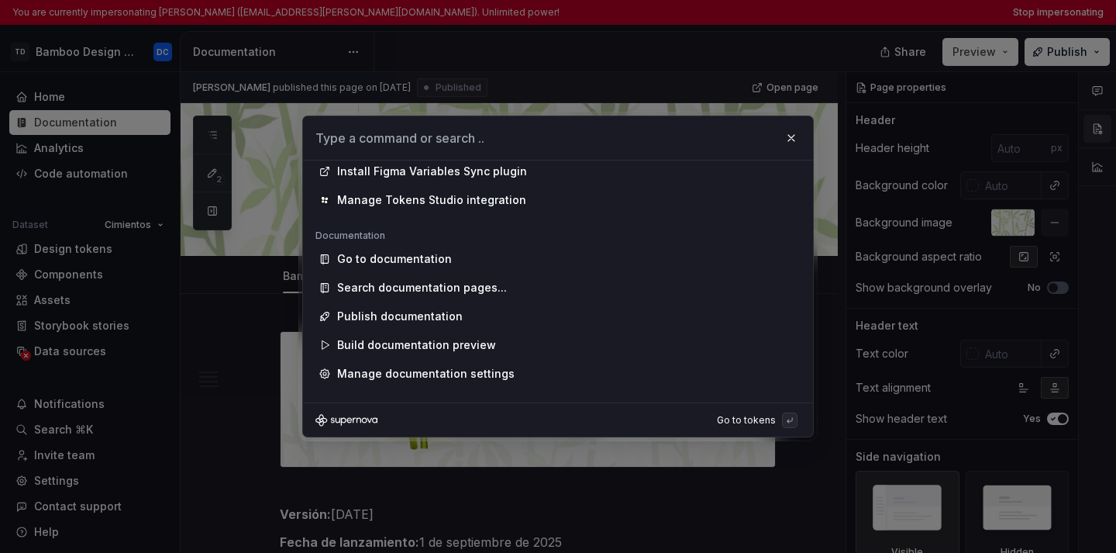
scroll to position [640, 0]
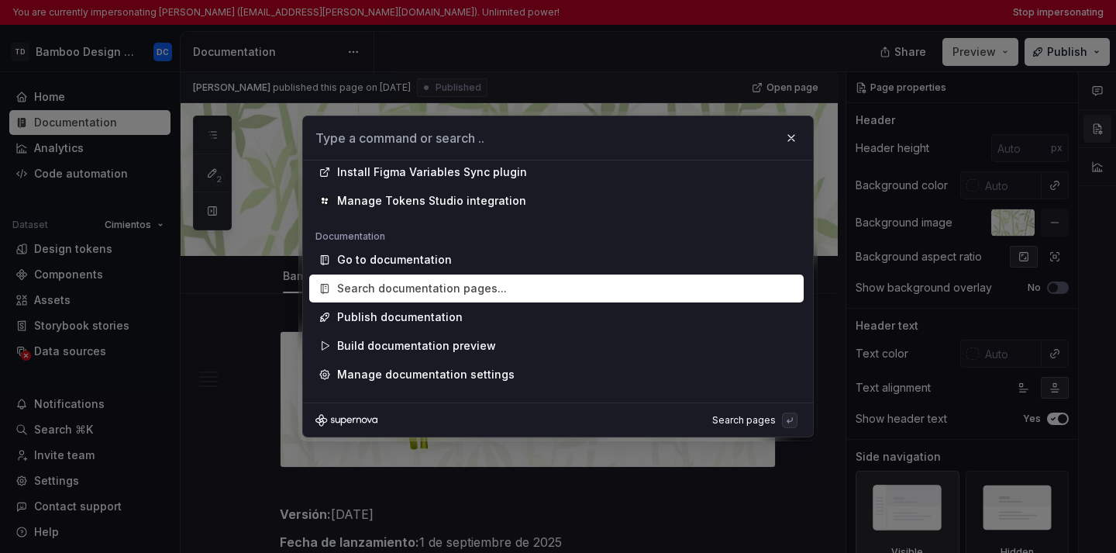
click at [432, 285] on div "Search documentation pages..." at bounding box center [422, 289] width 170 height 16
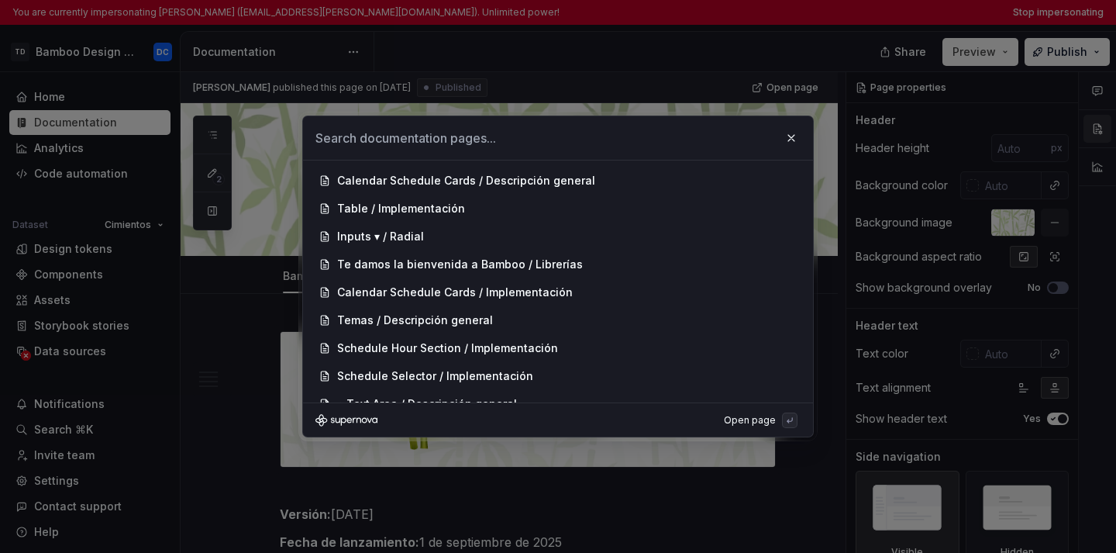
click at [432, 148] on input "text" at bounding box center [558, 137] width 510 height 43
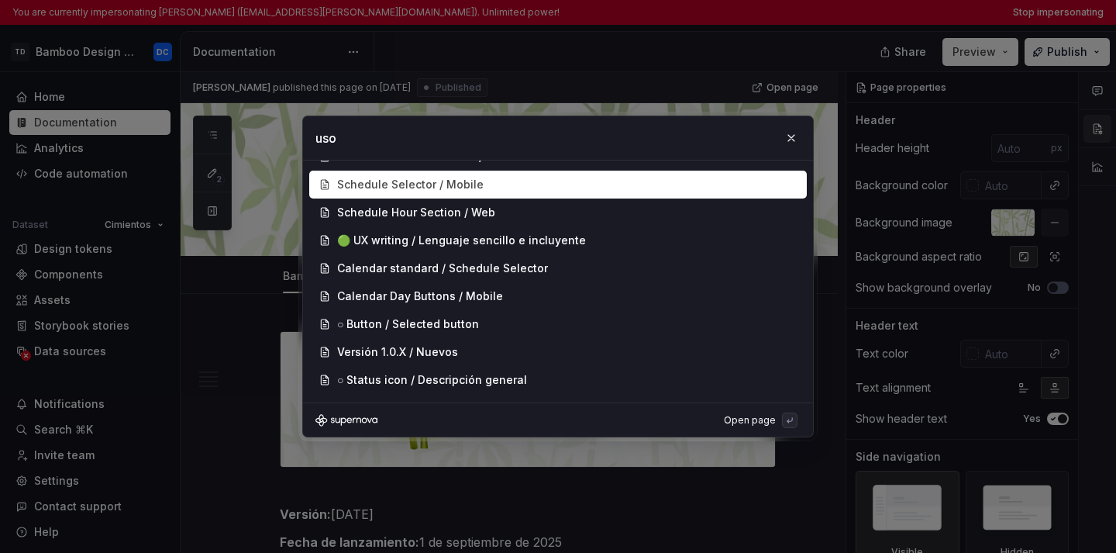
scroll to position [308, 0]
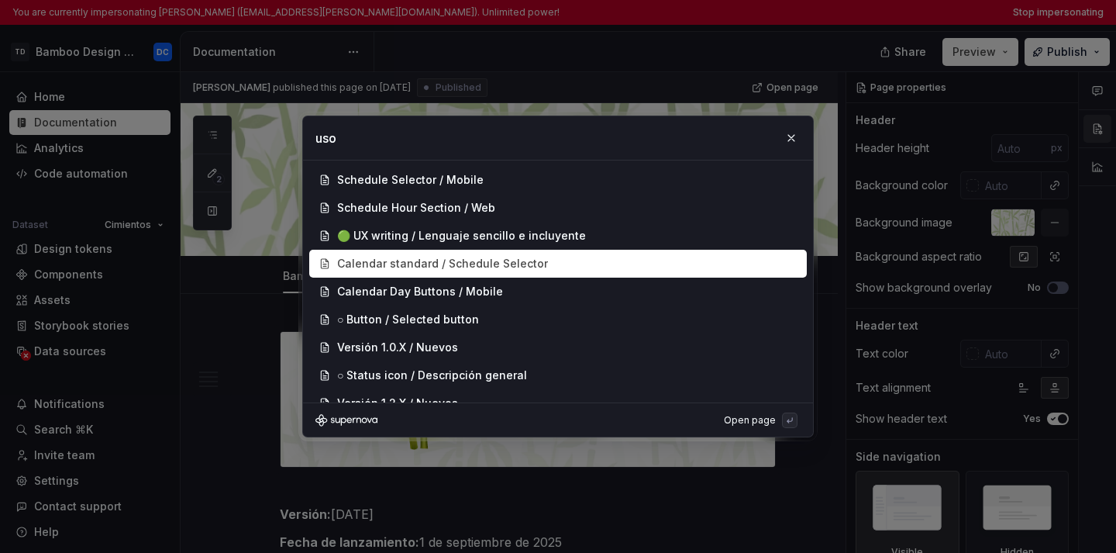
type input "uso"
click at [521, 270] on div "Calendar standard / Schedule Selector" at bounding box center [442, 264] width 211 height 16
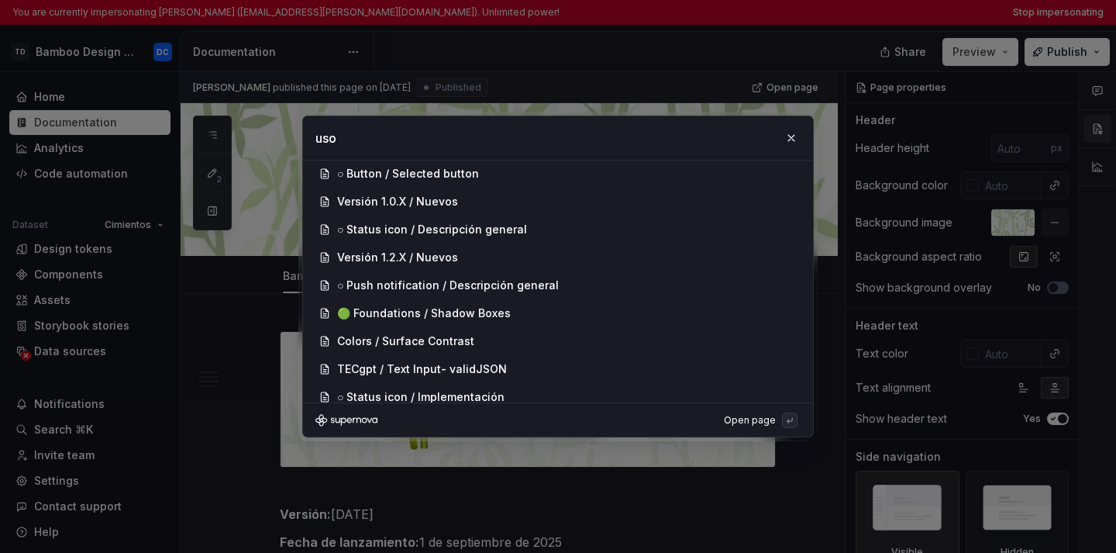
scroll to position [483, 0]
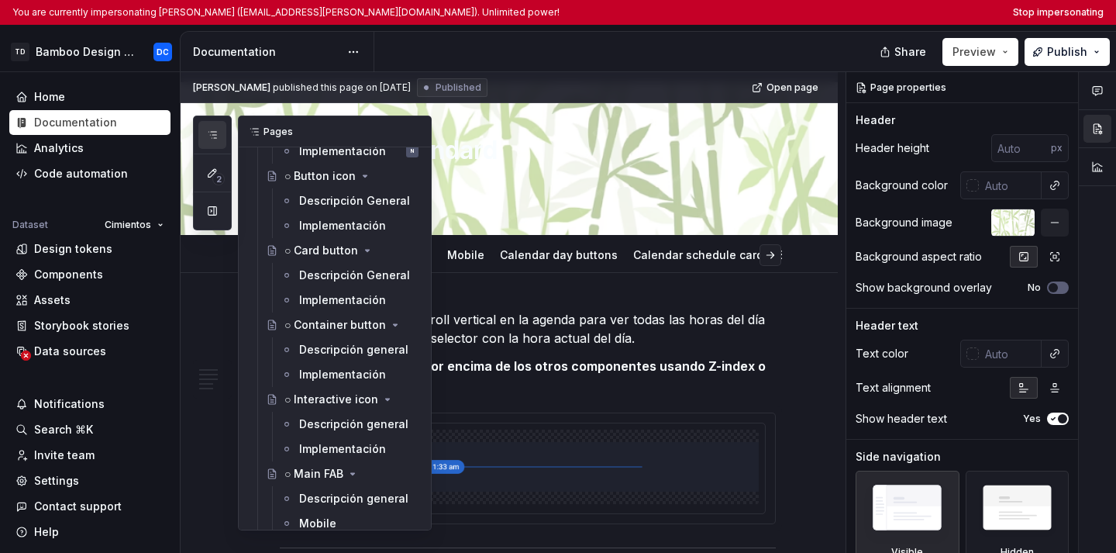
scroll to position [2453, 0]
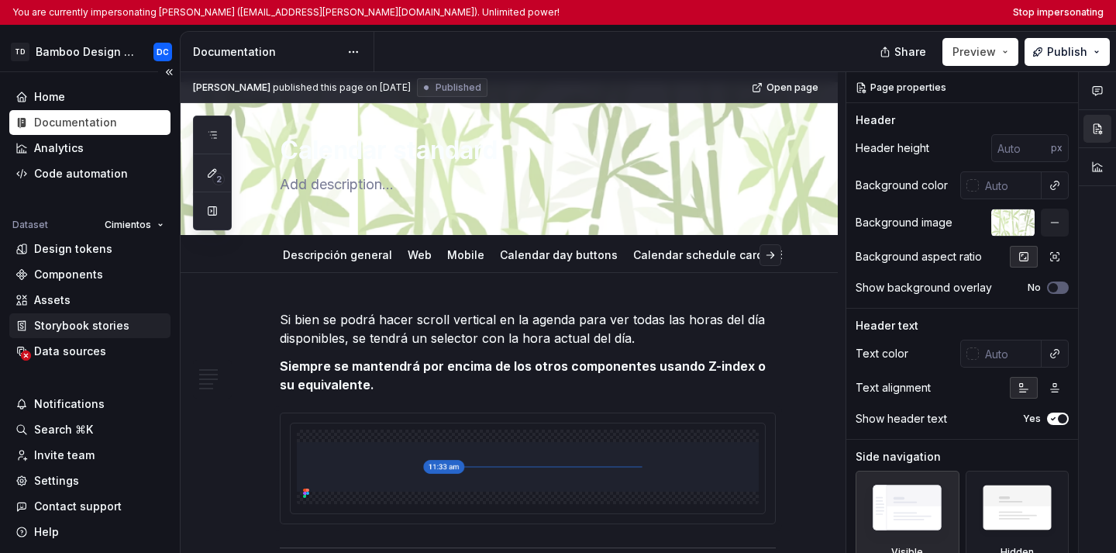
type textarea "*"
click at [85, 318] on div "Storybook stories" at bounding box center [81, 326] width 95 height 16
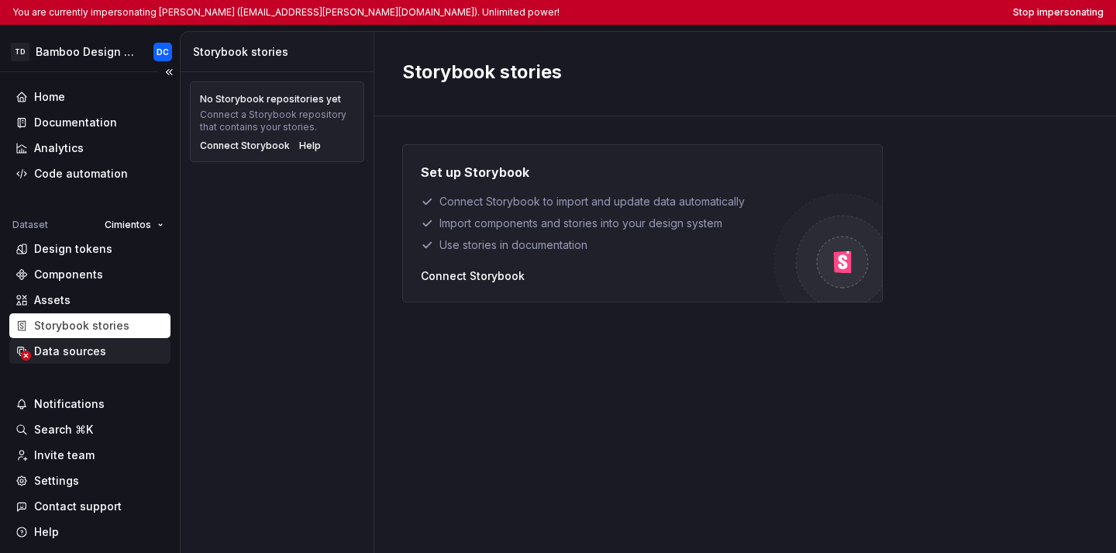
click at [101, 353] on div "Data sources" at bounding box center [70, 351] width 72 height 16
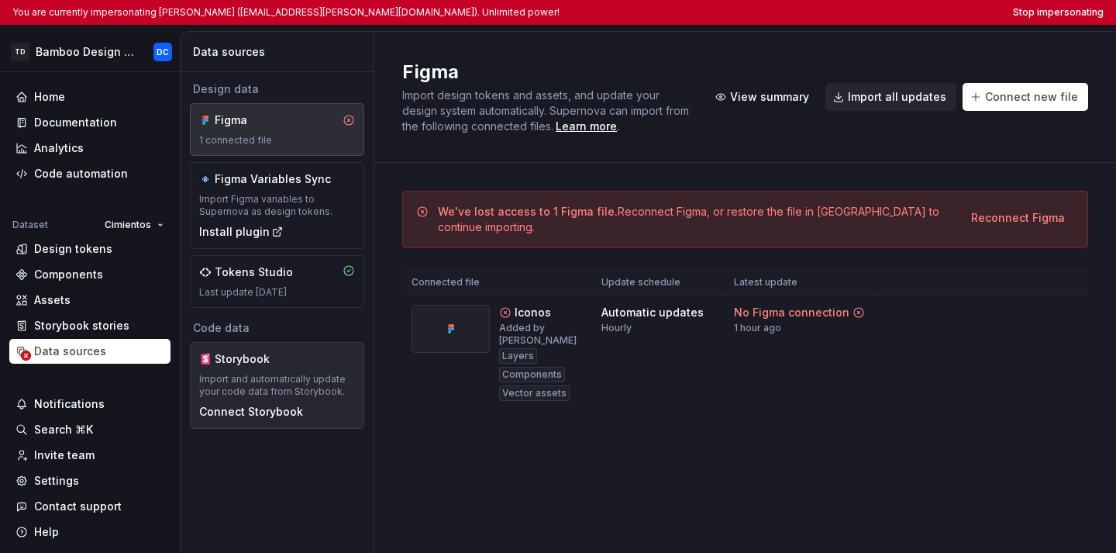
click at [266, 370] on div "Storybook Import and automatically update your code data from Storybook. Connec…" at bounding box center [277, 385] width 156 height 68
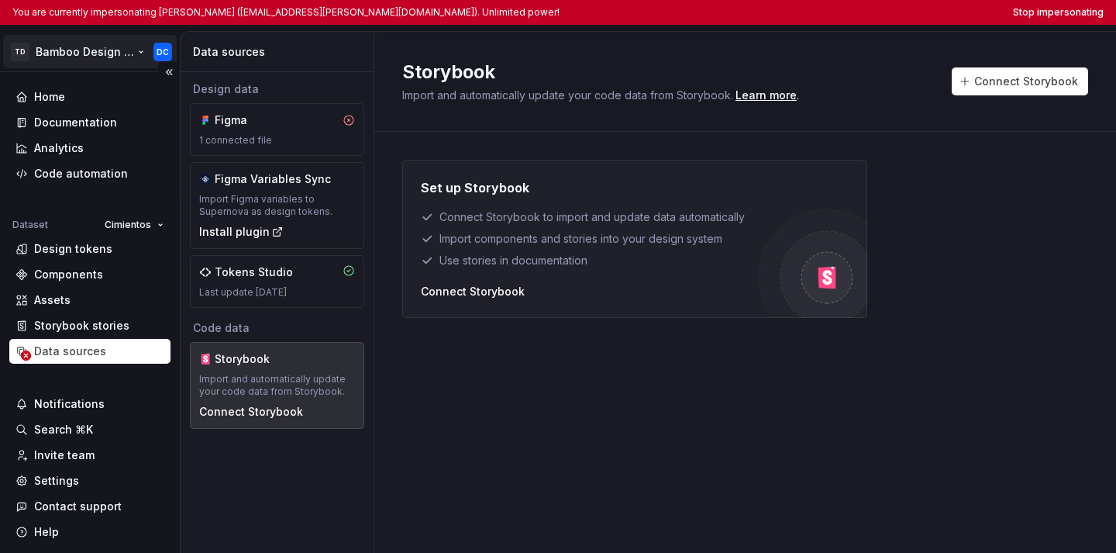
click at [76, 54] on html "You are currently impersonating [PERSON_NAME] ([EMAIL_ADDRESS][PERSON_NAME][DOM…" at bounding box center [558, 276] width 1116 height 553
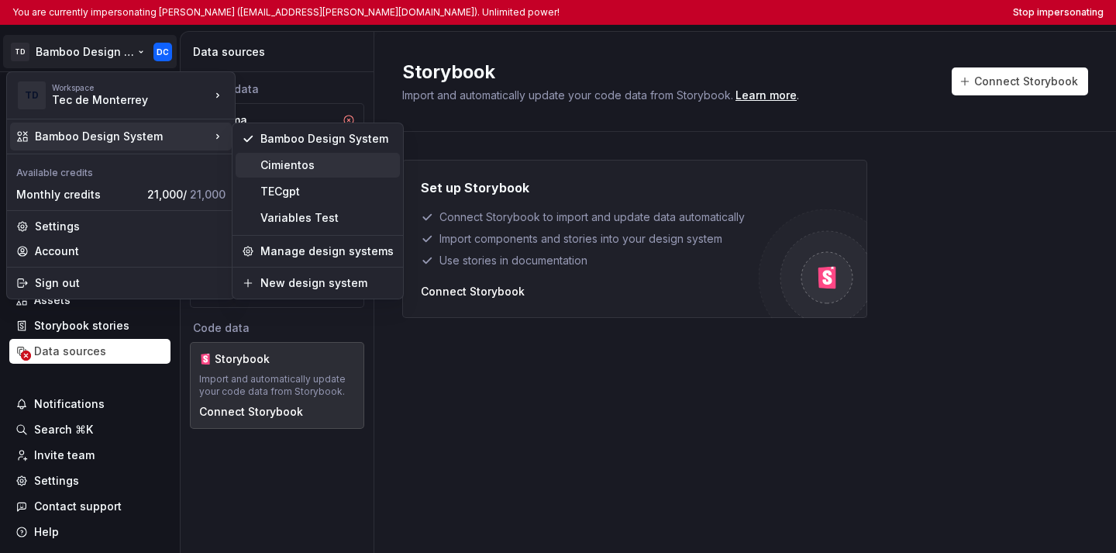
click at [291, 167] on div "Cimientos" at bounding box center [326, 165] width 133 height 16
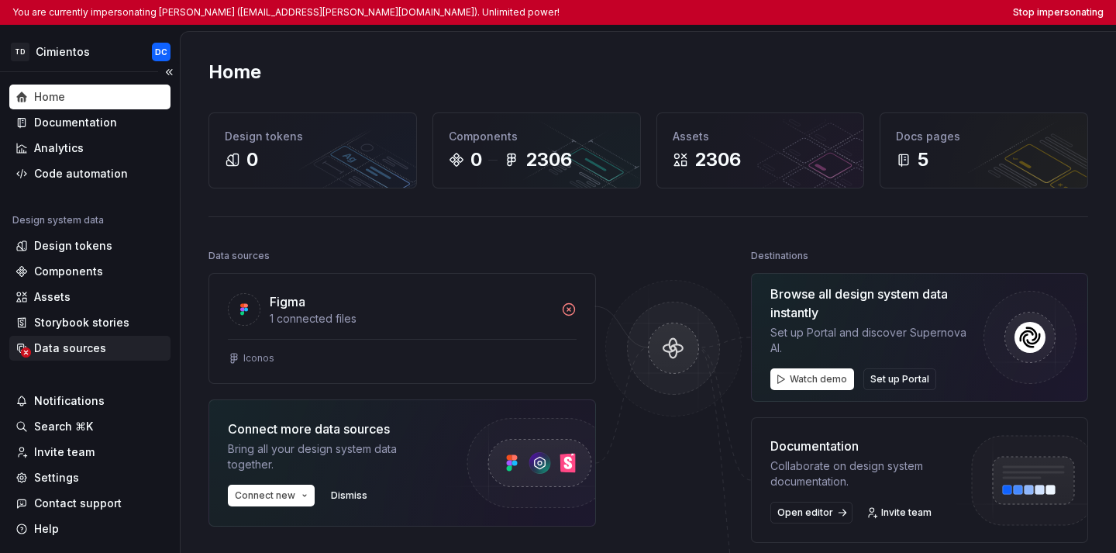
click at [109, 353] on div "Data sources" at bounding box center [90, 348] width 149 height 16
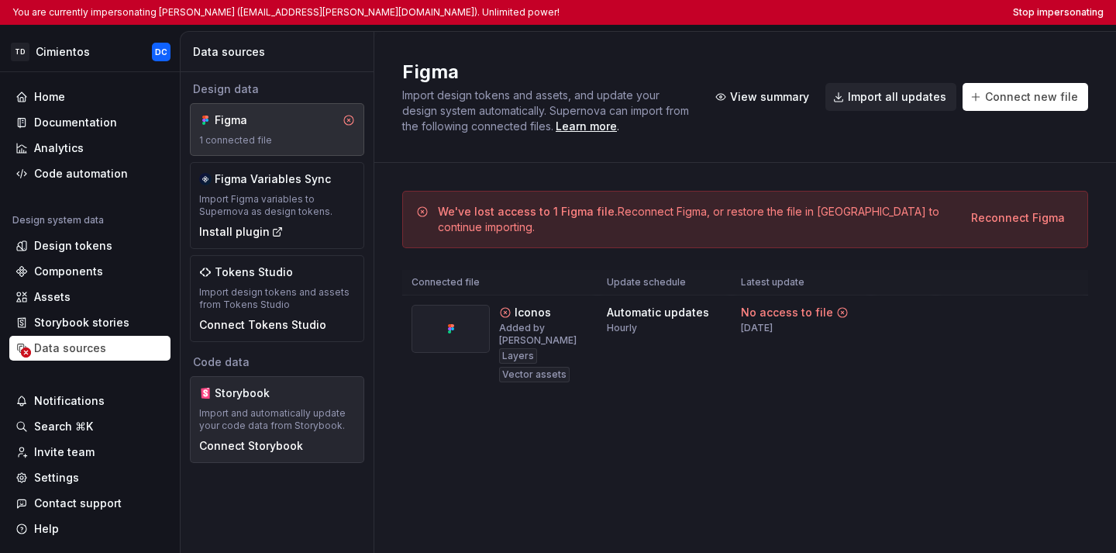
click at [271, 405] on div "Storybook Import and automatically update your code data from Storybook. Connec…" at bounding box center [277, 419] width 156 height 68
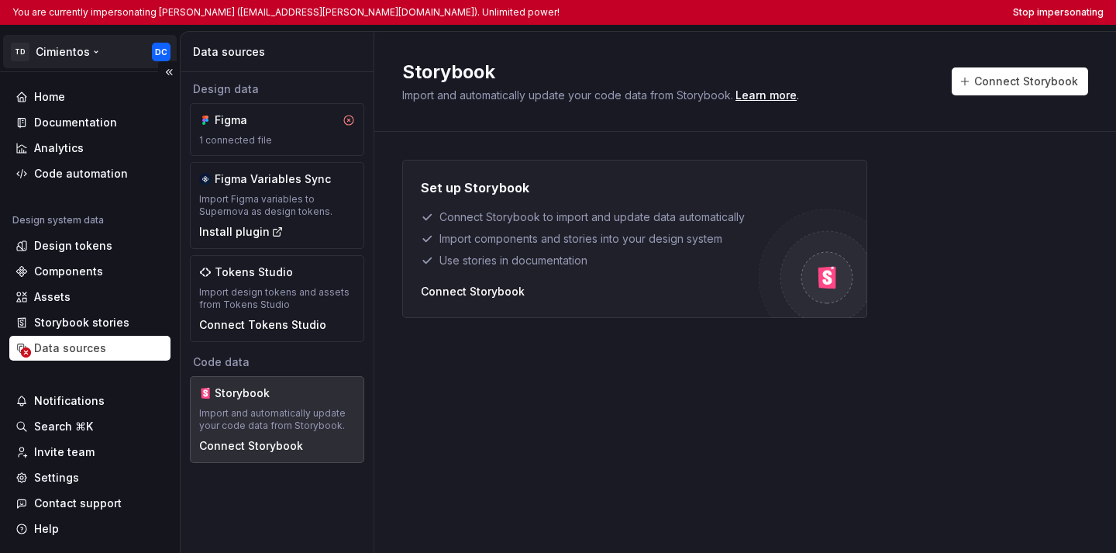
click at [52, 61] on html "You are currently impersonating [PERSON_NAME] ([EMAIL_ADDRESS][PERSON_NAME][DOM…" at bounding box center [558, 276] width 1116 height 553
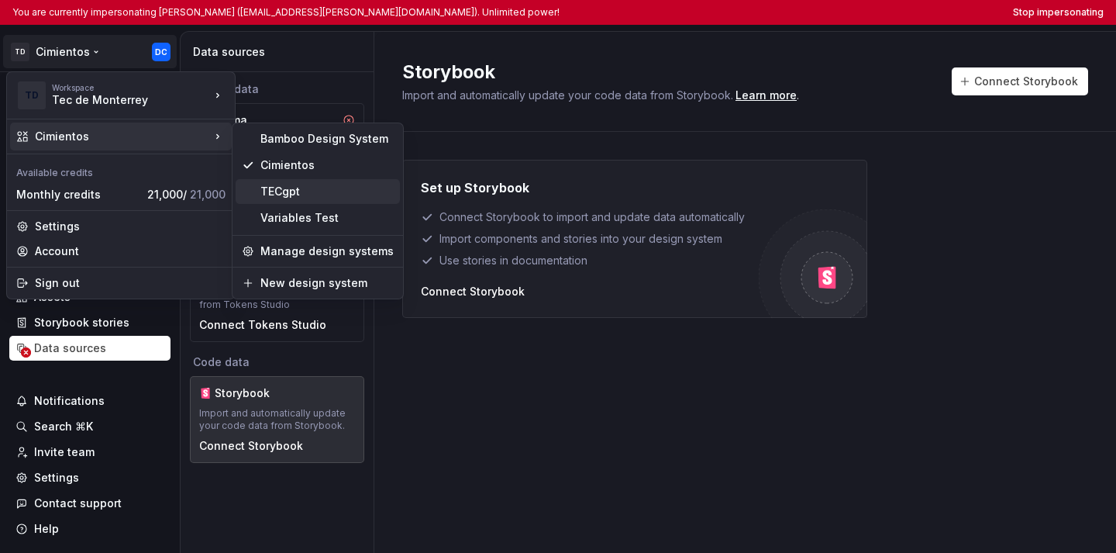
click at [277, 198] on div "TECgpt" at bounding box center [326, 192] width 133 height 16
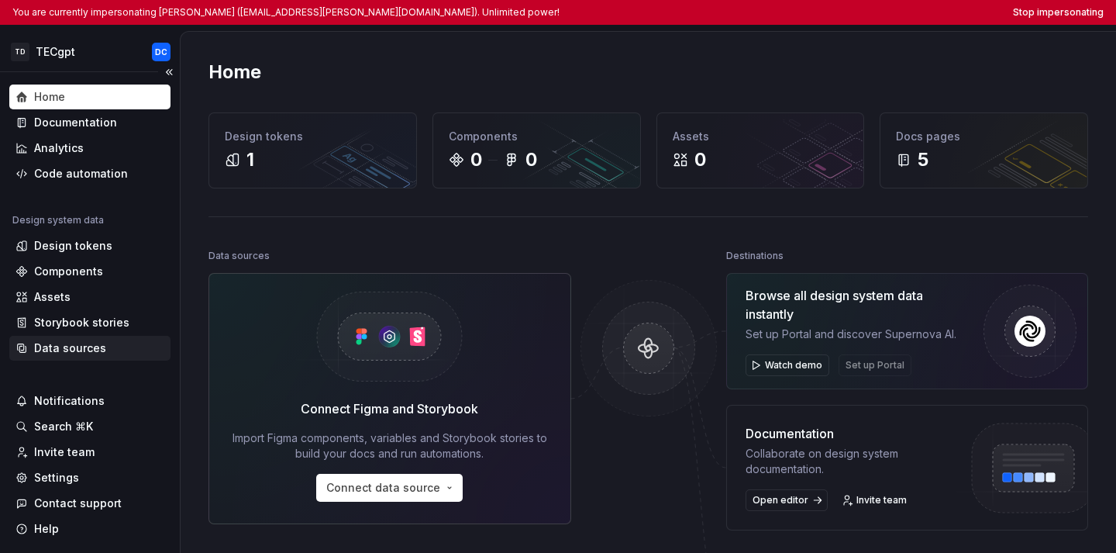
click at [94, 338] on div "Data sources" at bounding box center [89, 348] width 161 height 25
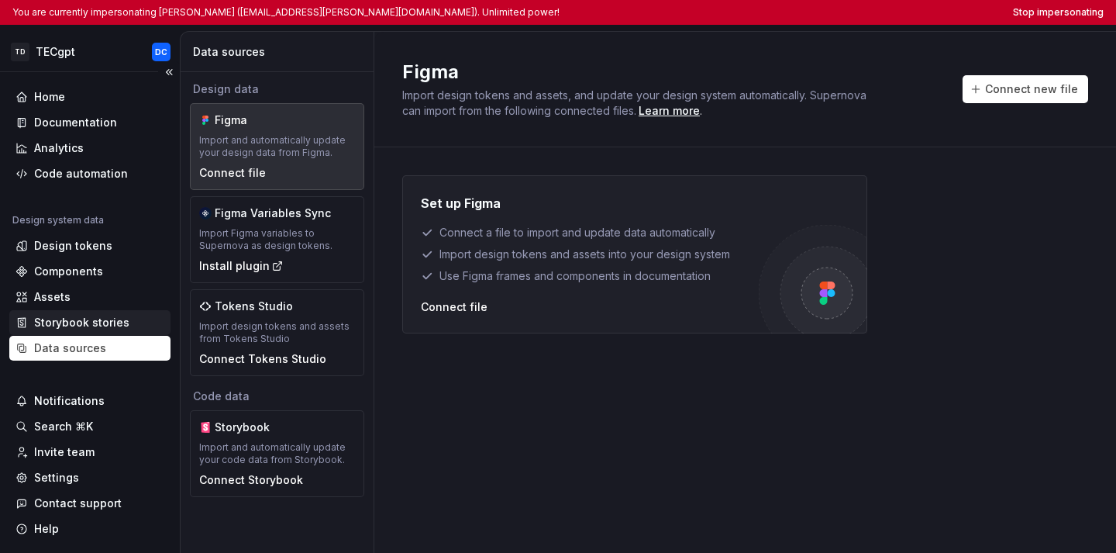
click at [93, 329] on div "Storybook stories" at bounding box center [81, 323] width 95 height 16
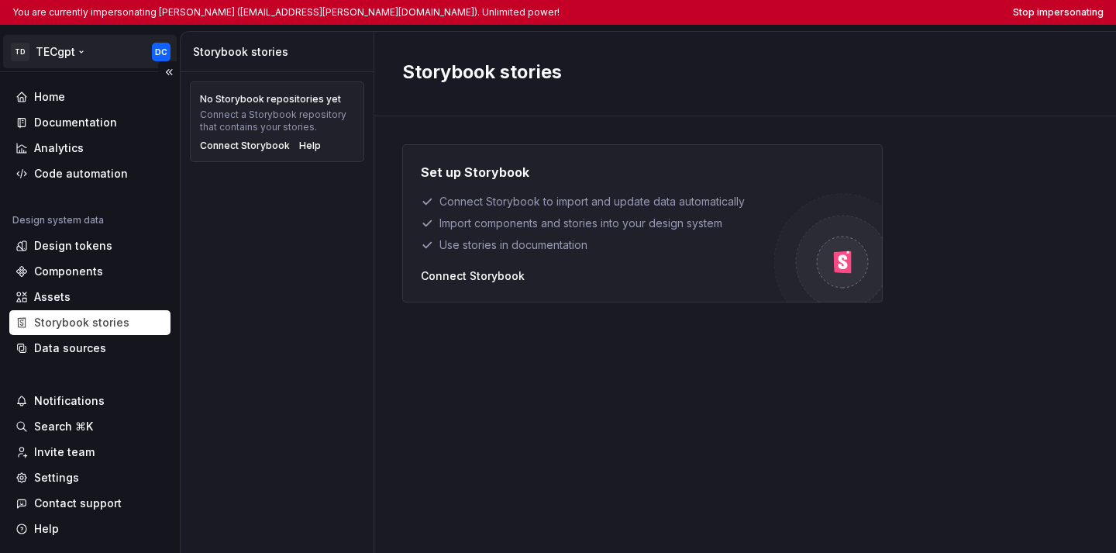
click at [68, 59] on html "You are currently impersonating [PERSON_NAME] ([EMAIL_ADDRESS][PERSON_NAME][DOM…" at bounding box center [558, 276] width 1116 height 553
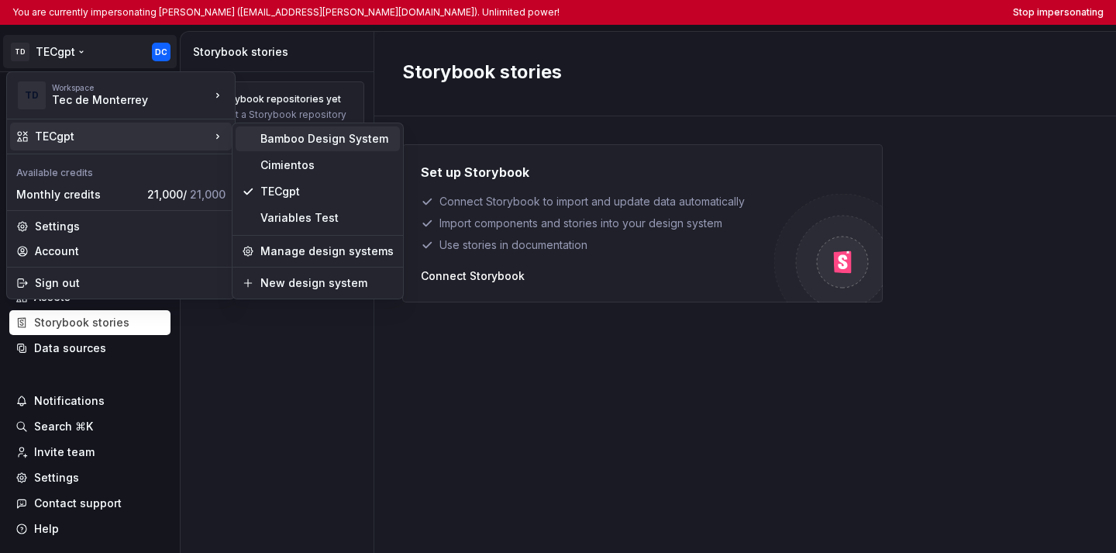
click at [293, 134] on div "Bamboo Design System" at bounding box center [326, 139] width 133 height 16
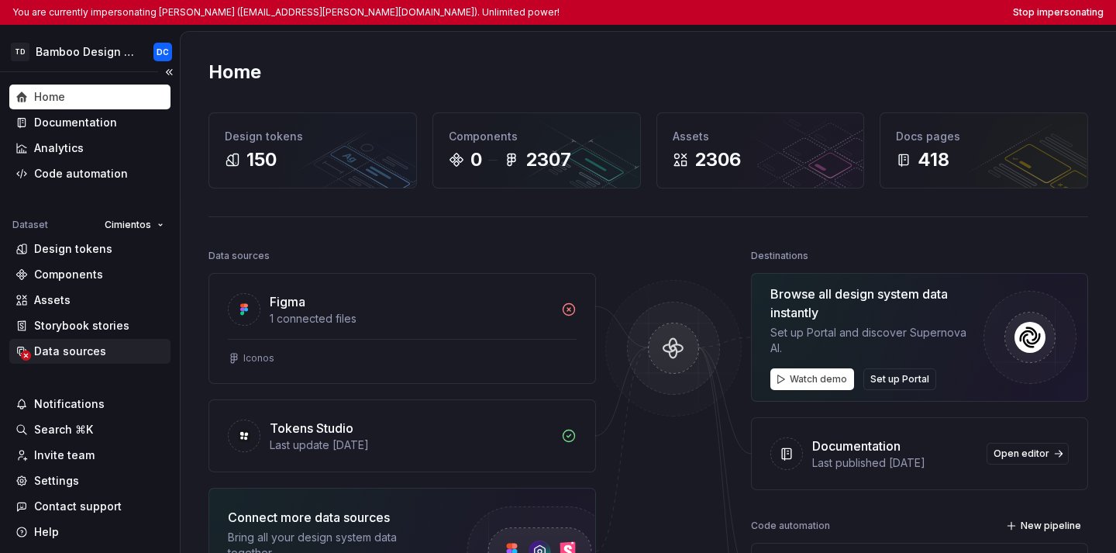
click at [37, 362] on div "Data sources" at bounding box center [89, 351] width 161 height 25
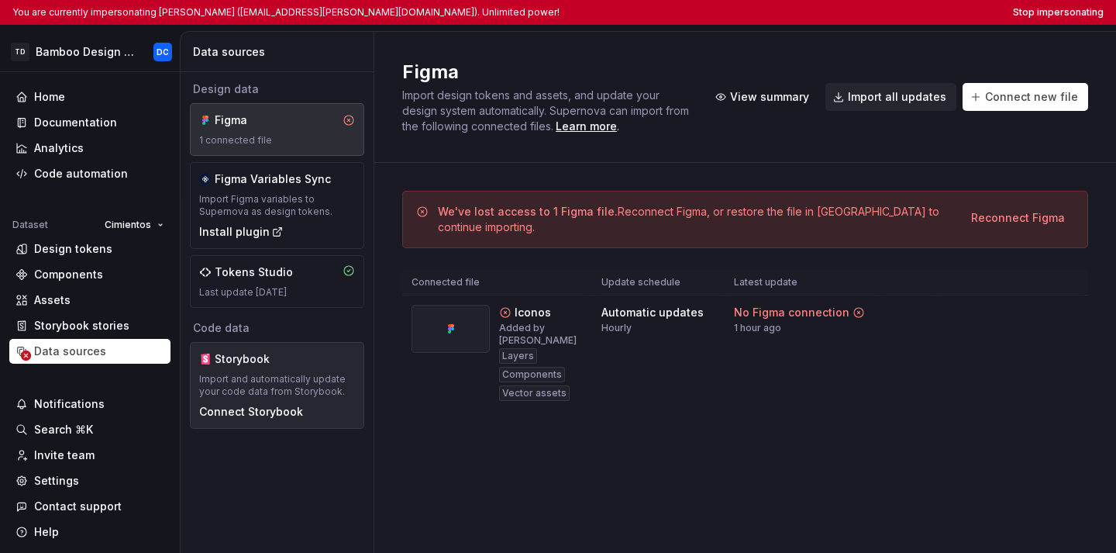
click at [260, 386] on div "Import and automatically update your code data from Storybook." at bounding box center [277, 385] width 156 height 25
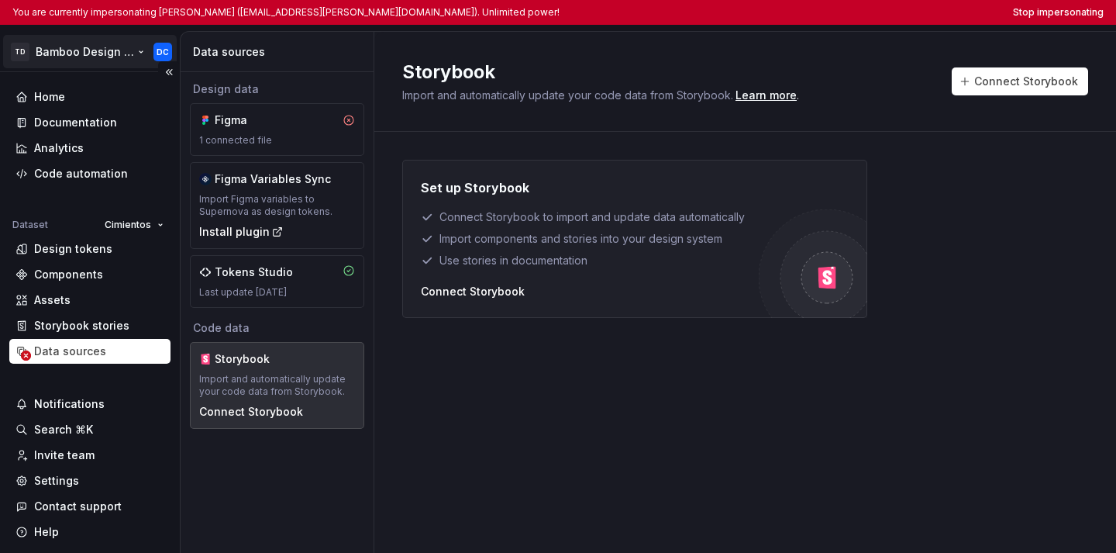
click at [100, 53] on html "You are currently impersonating [PERSON_NAME] ([EMAIL_ADDRESS][PERSON_NAME][DOM…" at bounding box center [558, 276] width 1116 height 553
